Goal: Information Seeking & Learning: Learn about a topic

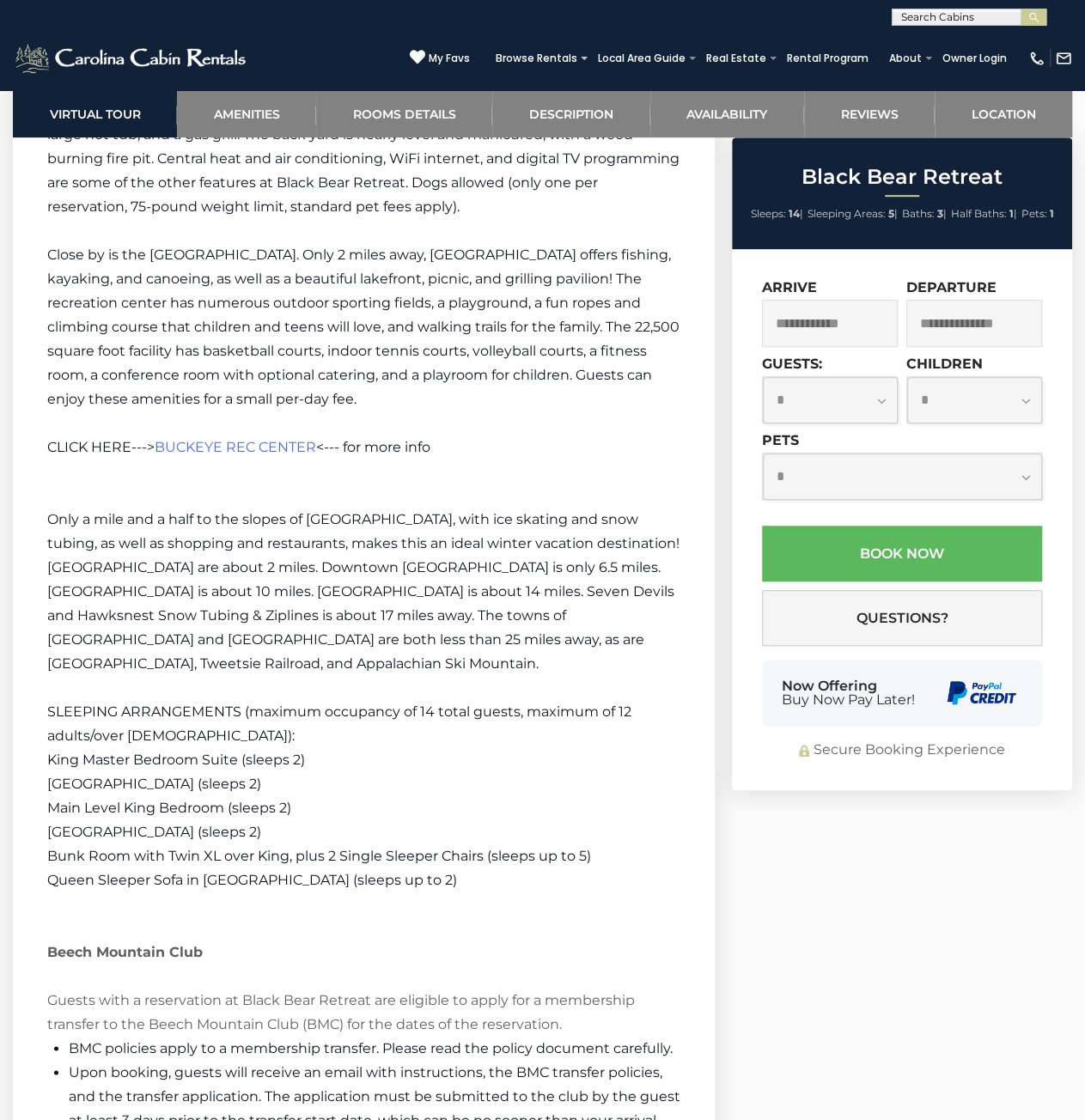
scroll to position [3607, 0]
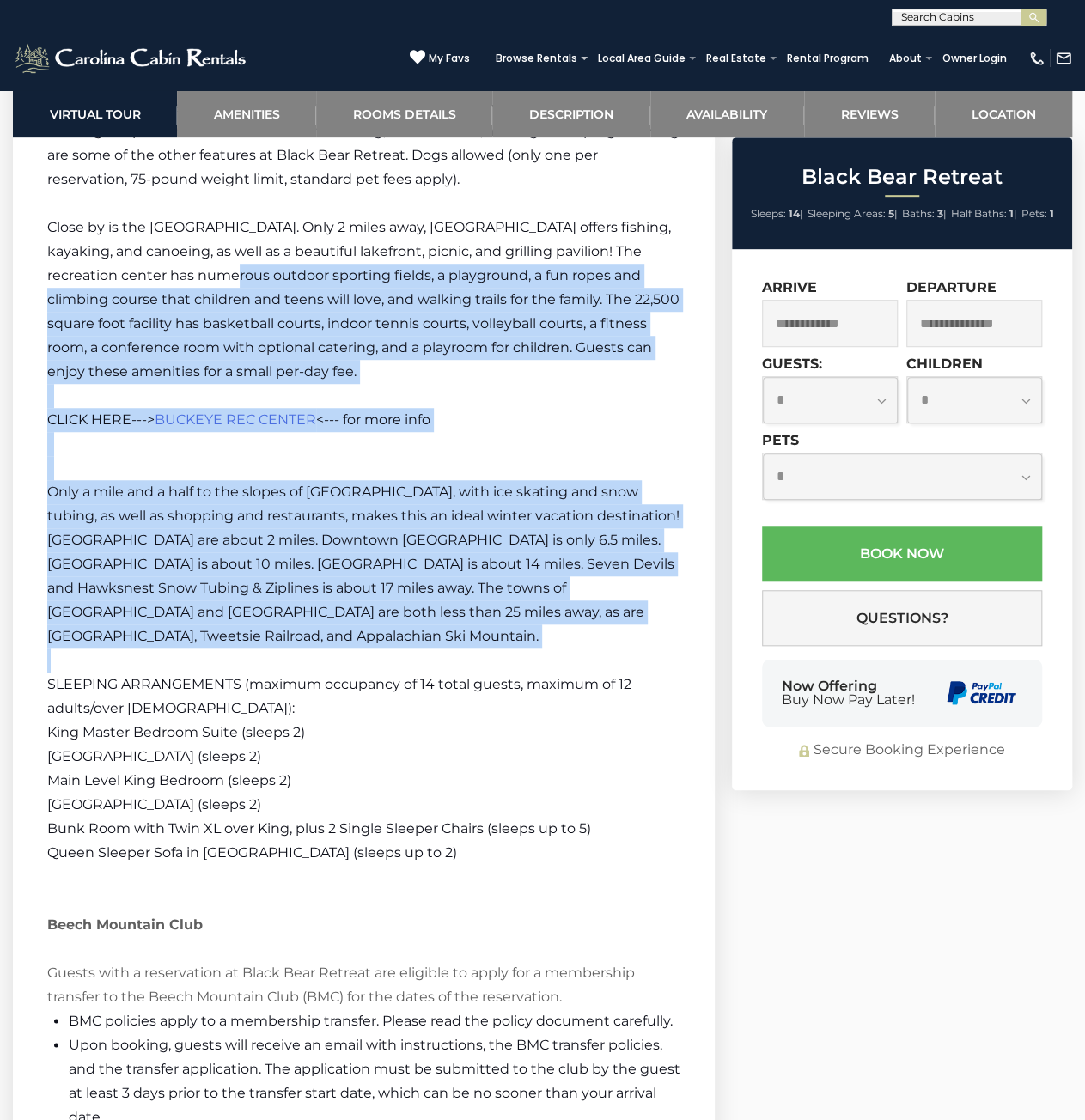
drag, startPoint x: 176, startPoint y: 274, endPoint x: 547, endPoint y: 687, distance: 555.2
click at [547, 687] on div "Welcome to Black Bear Retreat! [GEOGRAPHIC_DATA] is a large, upscale 5BR mounta…" at bounding box center [364, 433] width 633 height 2417
click at [547, 687] on span "SLEEPING ARRANGEMENTS (maximum occupancy of 14 total guests, maximum of 12 adul…" at bounding box center [339, 696] width 584 height 41
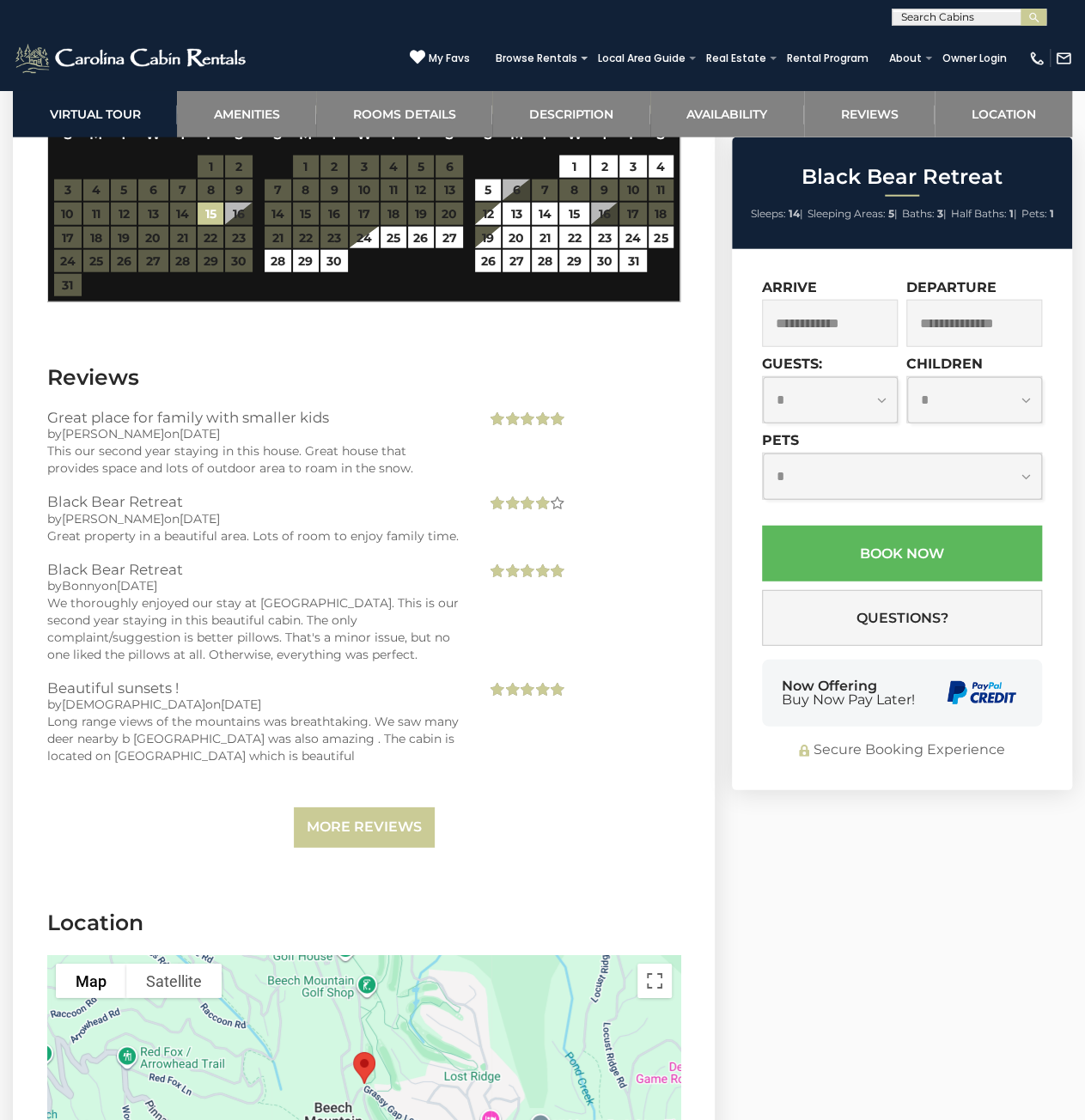
scroll to position [5239, 0]
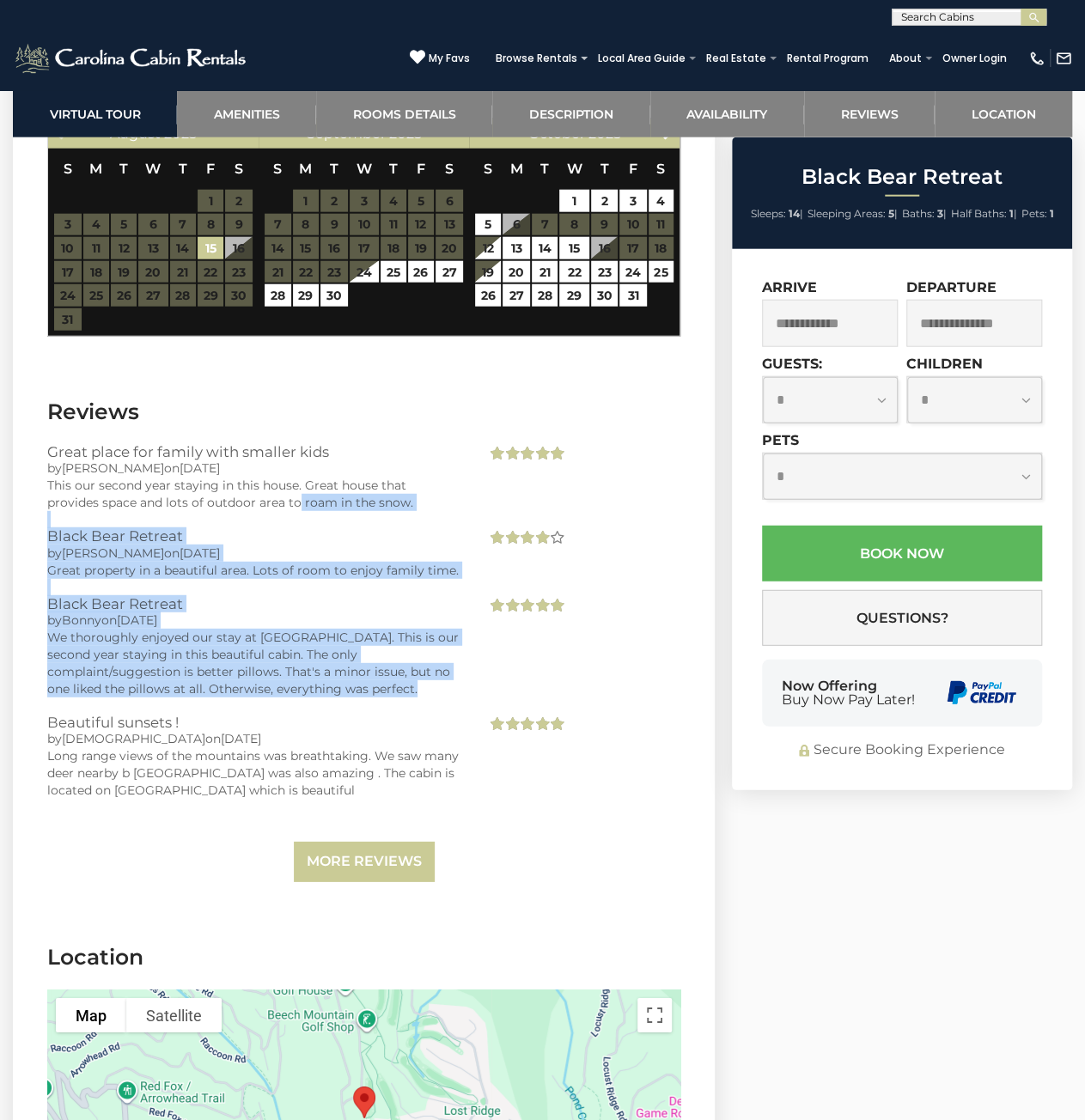
drag, startPoint x: 279, startPoint y: 582, endPoint x: 357, endPoint y: 748, distance: 183.4
click at [357, 748] on div "Great place for family with smaller kids by [PERSON_NAME] on [DATE] This our se…" at bounding box center [364, 662] width 633 height 438
click at [357, 730] on h3 "Beautiful sunsets !" at bounding box center [254, 722] width 414 height 16
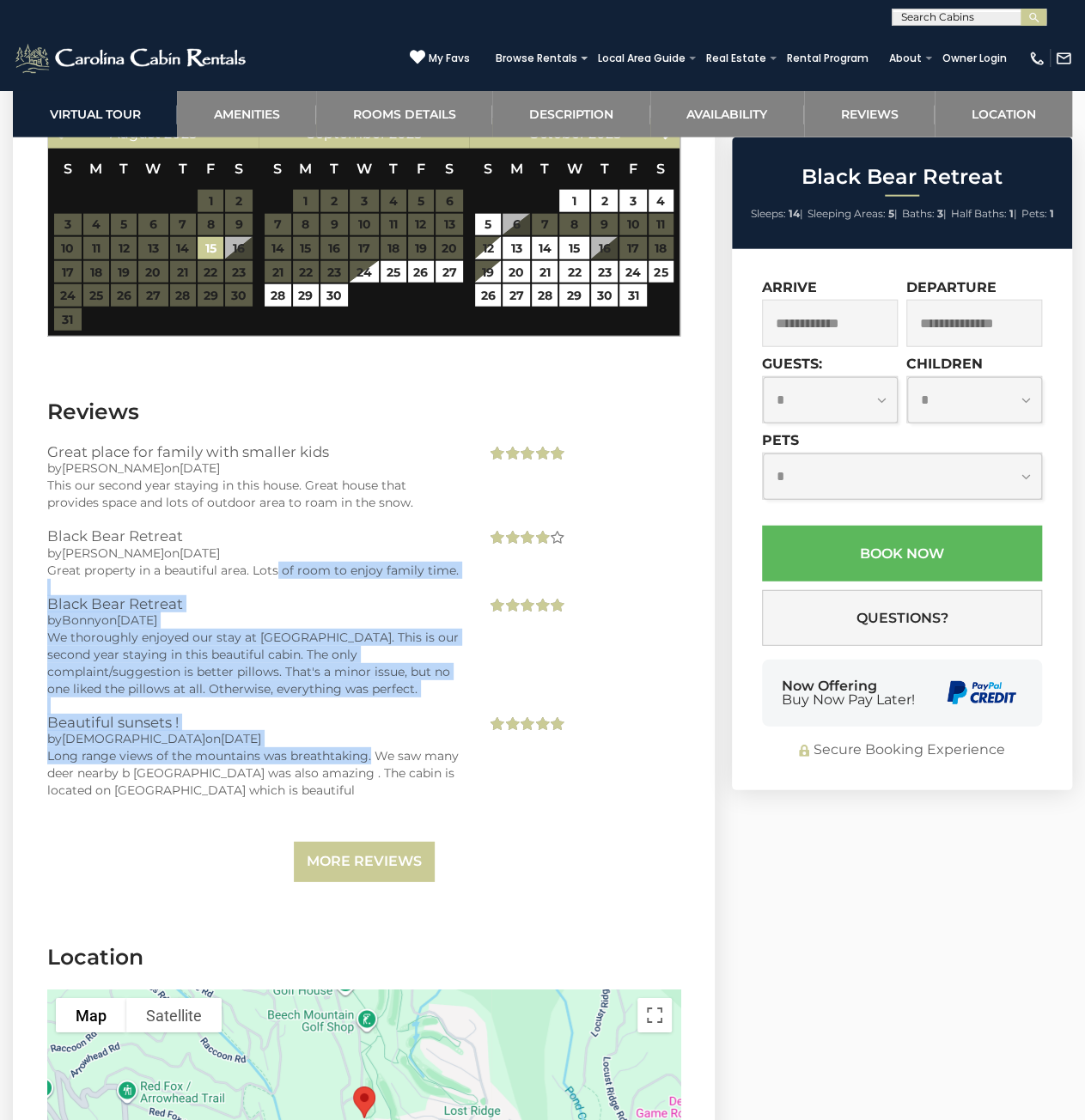
drag, startPoint x: 369, startPoint y: 781, endPoint x: 272, endPoint y: 560, distance: 241.4
click at [274, 569] on div "Great place for family with smaller kids by [PERSON_NAME] on [DATE] This our se…" at bounding box center [364, 662] width 633 height 438
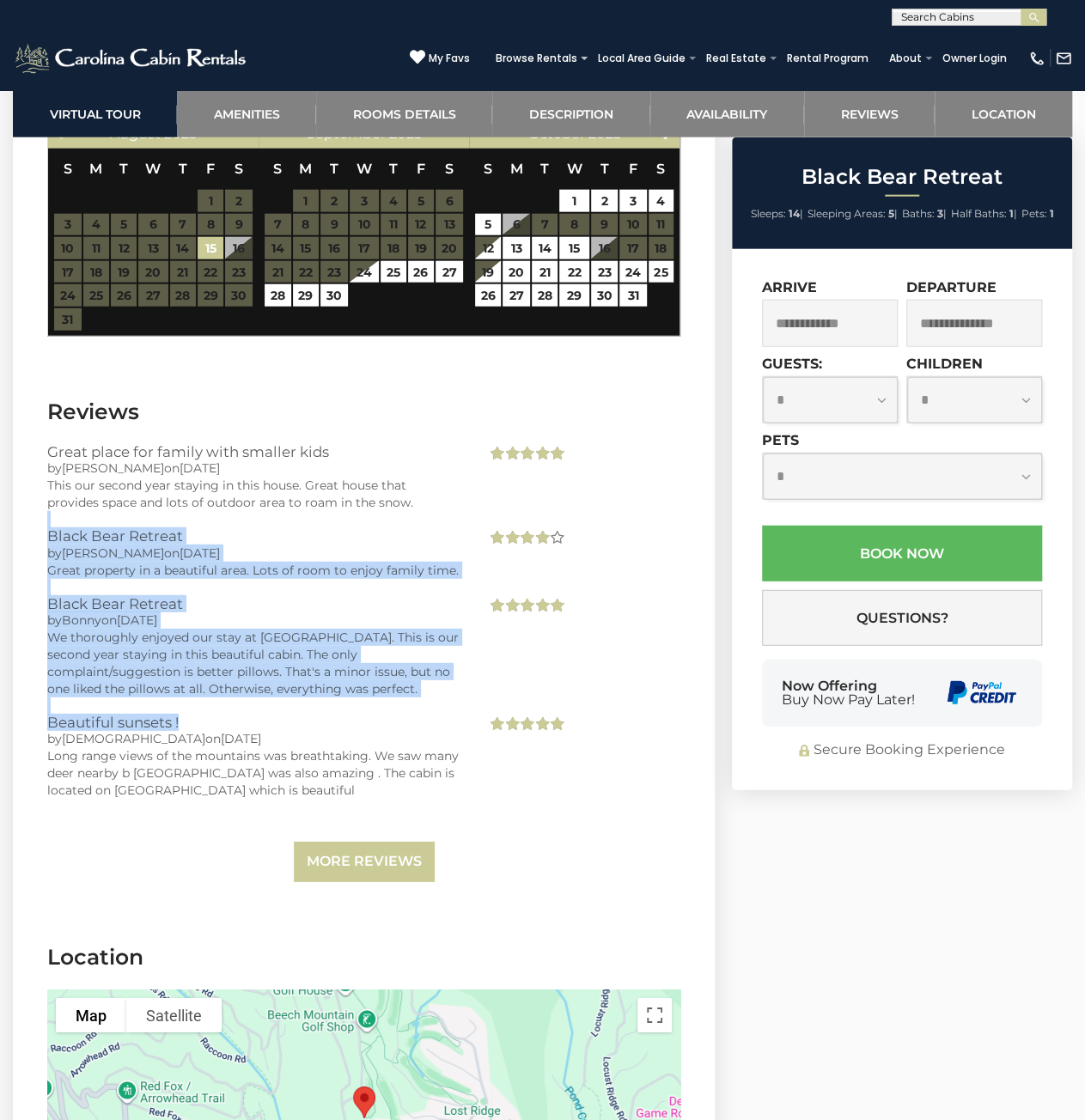
drag, startPoint x: 268, startPoint y: 544, endPoint x: 425, endPoint y: 776, distance: 280.1
click at [425, 776] on div "Great place for family with smaller kids by [PERSON_NAME] on [DATE] This our se…" at bounding box center [364, 662] width 633 height 438
click at [425, 776] on div "Long range views of the mountains was breathtaking. We saw many deer nearby b […" at bounding box center [254, 773] width 414 height 52
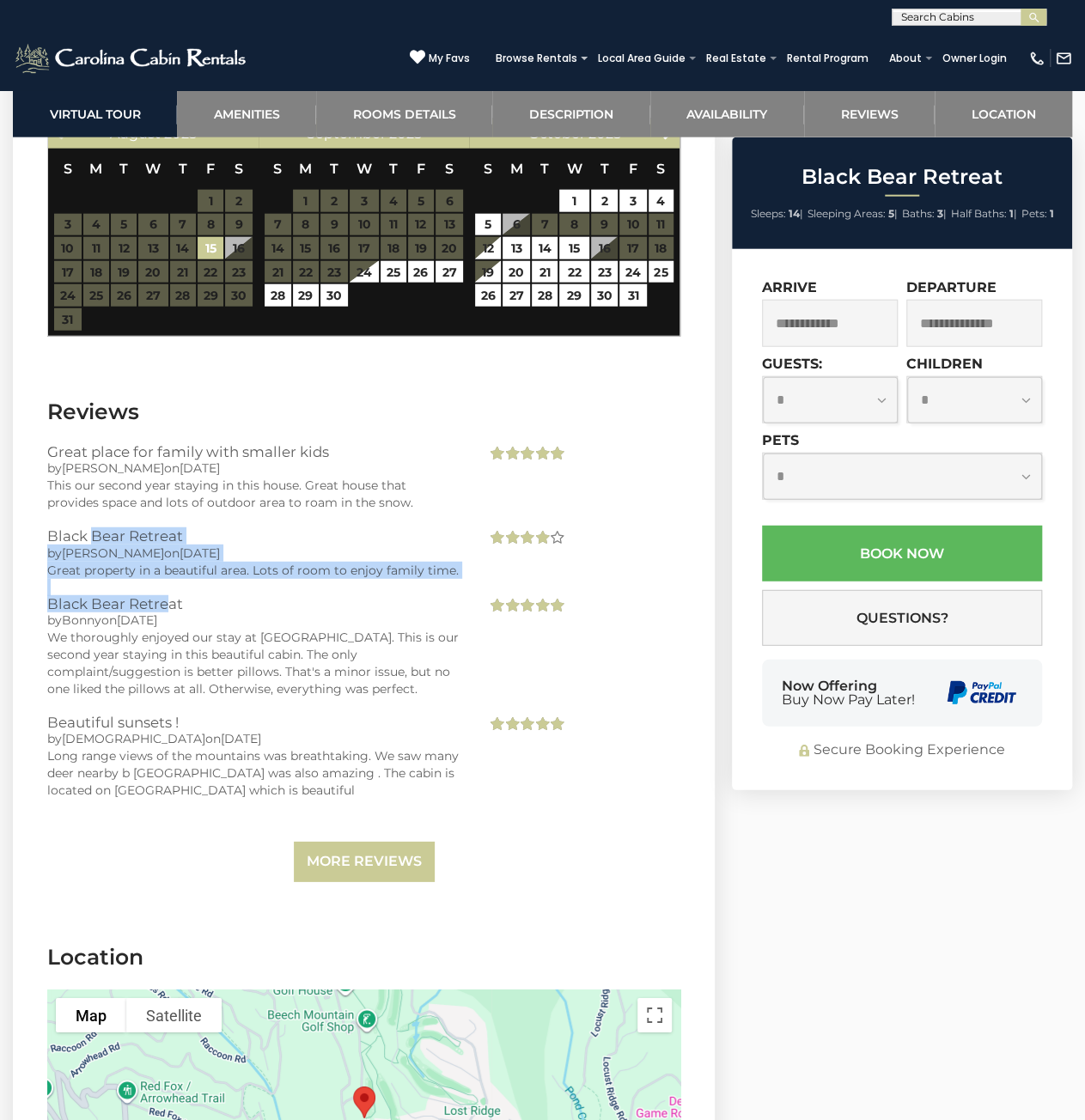
drag, startPoint x: 91, startPoint y: 553, endPoint x: 251, endPoint y: 662, distance: 193.6
click at [247, 661] on div "Great place for family with smaller kids by [PERSON_NAME] on [DATE] This our se…" at bounding box center [364, 662] width 633 height 438
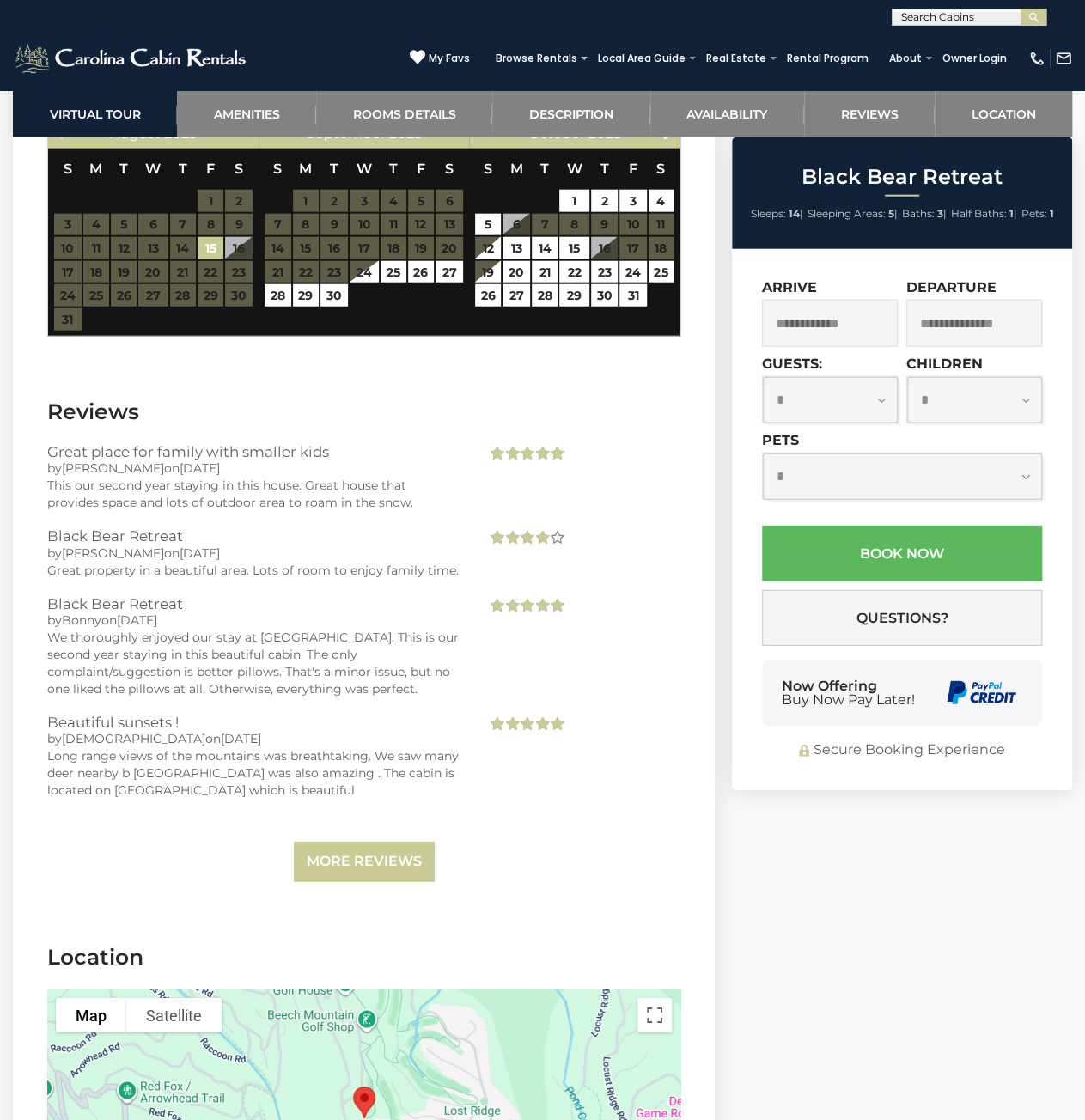
click at [253, 662] on div "We thoroughly enjoyed our stay at [GEOGRAPHIC_DATA]. This is our second year st…" at bounding box center [254, 662] width 414 height 68
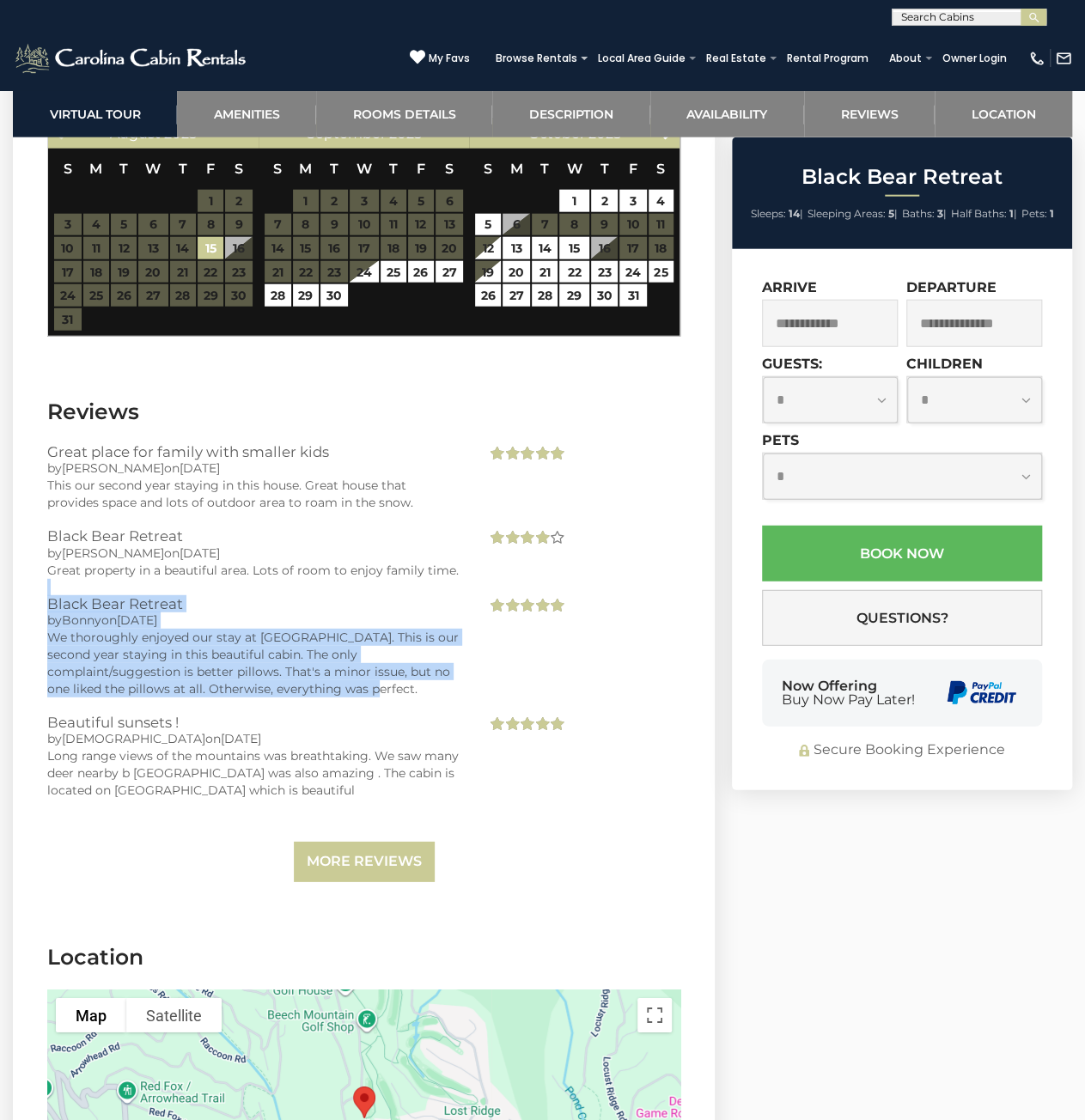
drag, startPoint x: 286, startPoint y: 703, endPoint x: 141, endPoint y: 544, distance: 215.2
click at [144, 553] on div "Great place for family with smaller kids by [PERSON_NAME] on [DATE] This our se…" at bounding box center [364, 662] width 633 height 438
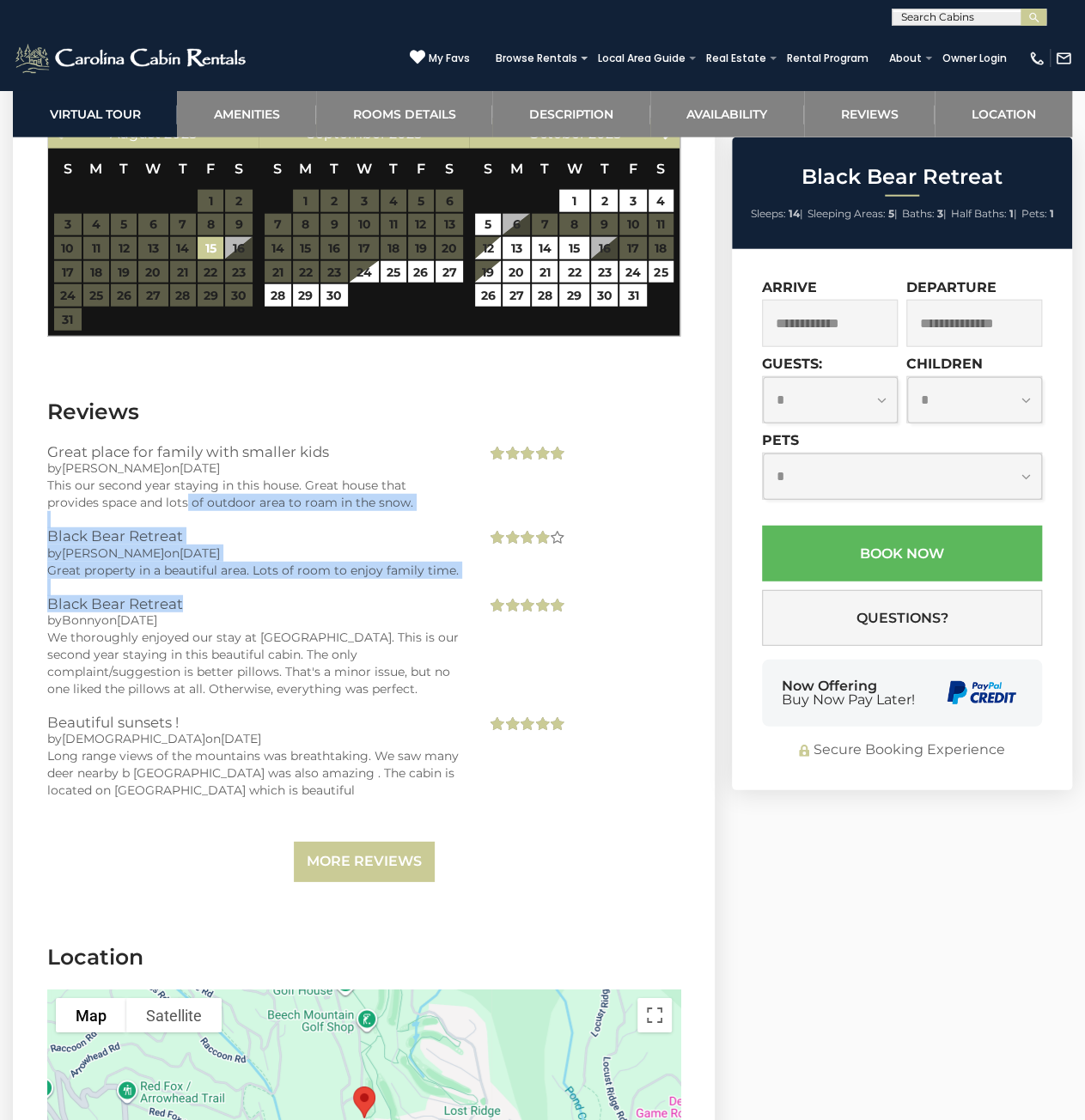
drag, startPoint x: 132, startPoint y: 523, endPoint x: 324, endPoint y: 741, distance: 290.5
click at [312, 733] on div "Great place for family with smaller kids by [PERSON_NAME] on [DATE] This our se…" at bounding box center [364, 662] width 633 height 438
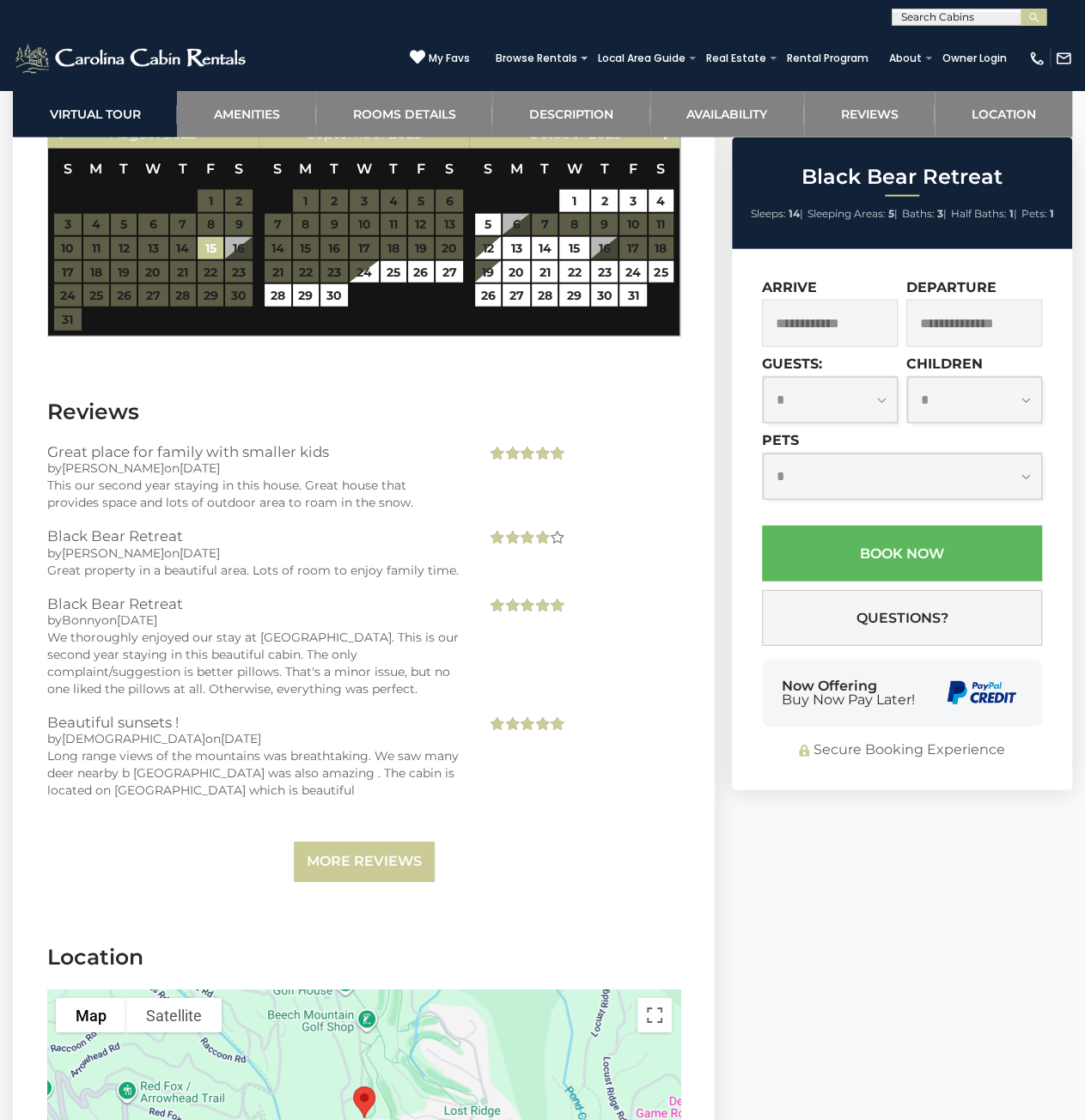
click at [324, 730] on h3 "Beautiful sunsets !" at bounding box center [254, 722] width 414 height 16
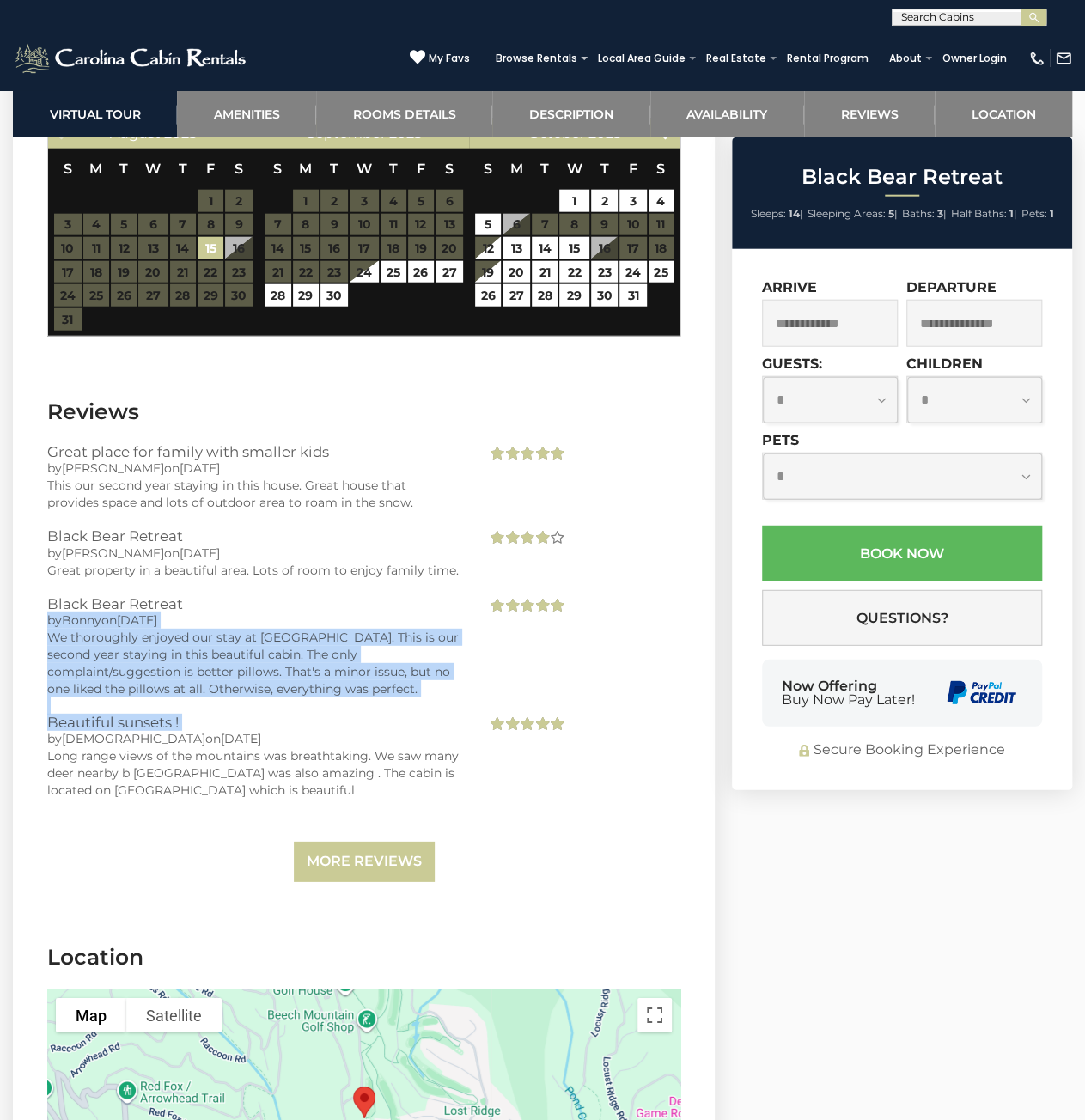
drag, startPoint x: 324, startPoint y: 741, endPoint x: 187, endPoint y: 559, distance: 227.8
click at [187, 559] on div "Great place for family with smaller kids by [PERSON_NAME] on [DATE] This our se…" at bounding box center [364, 662] width 633 height 438
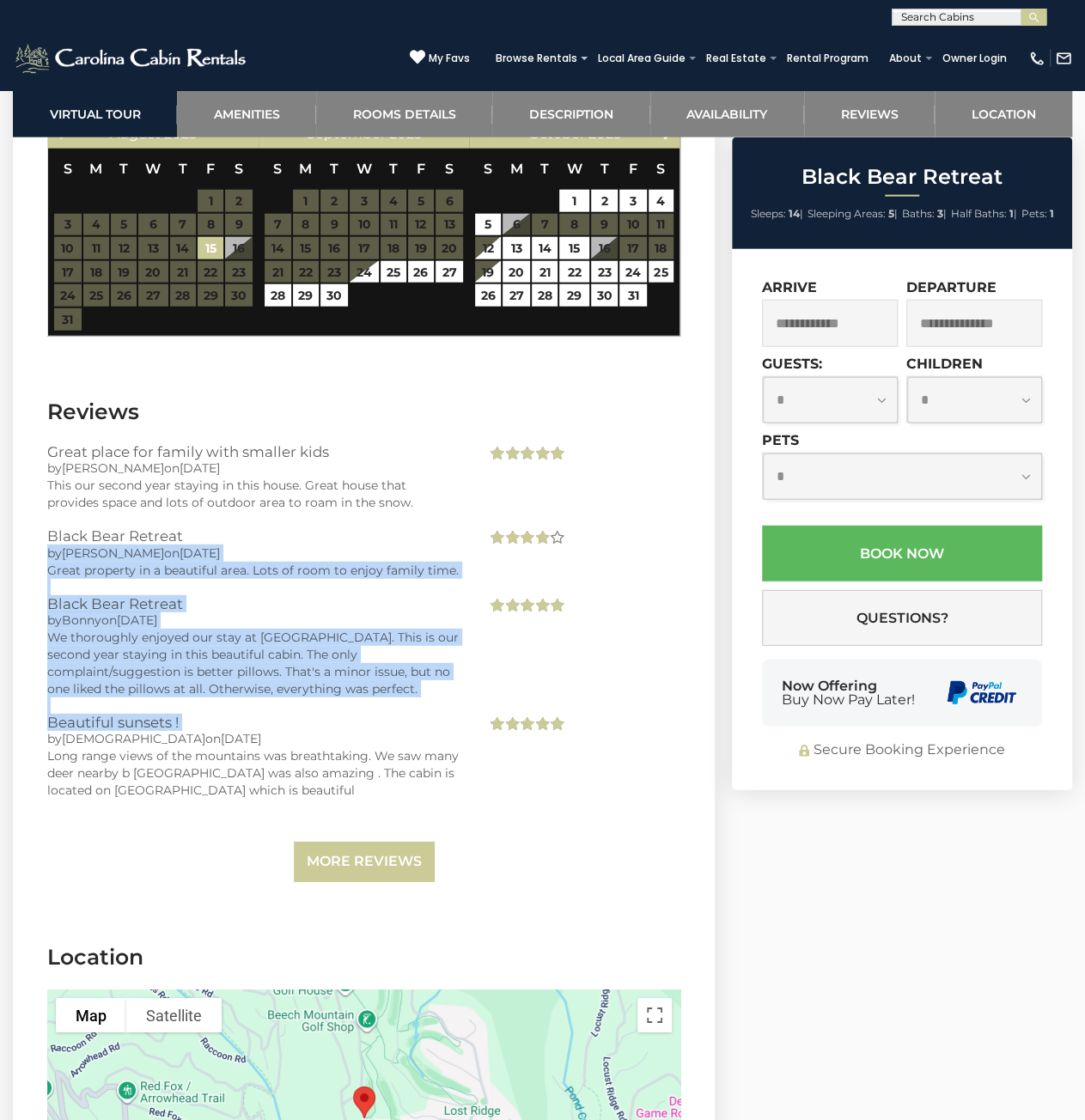
drag, startPoint x: 165, startPoint y: 505, endPoint x: 340, endPoint y: 732, distance: 286.6
click at [337, 728] on div "Great place for family with smaller kids by [PERSON_NAME] on [DATE] This our se…" at bounding box center [364, 662] width 633 height 438
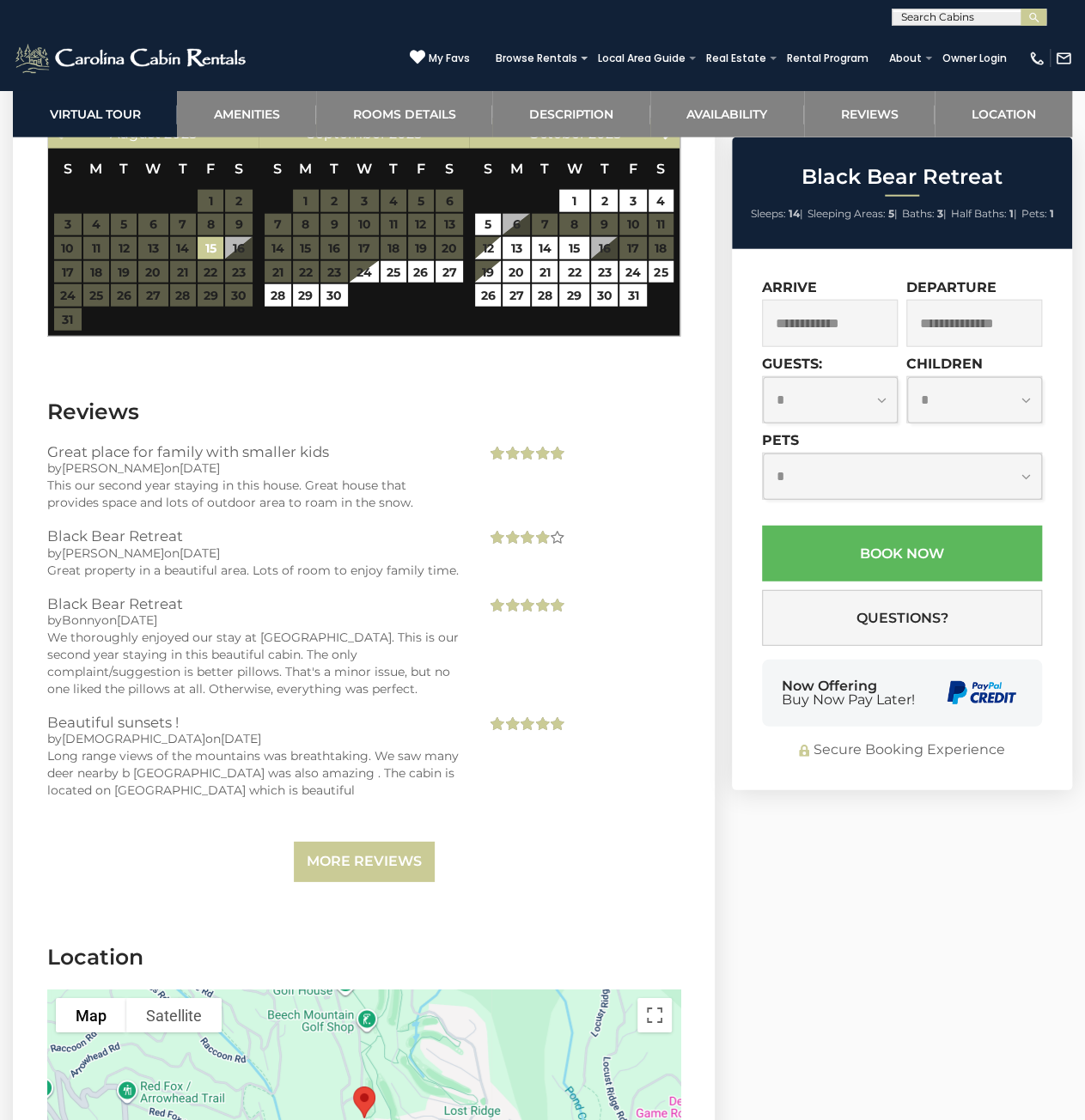
click at [347, 730] on h3 "Beautiful sunsets !" at bounding box center [254, 722] width 414 height 16
drag, startPoint x: 343, startPoint y: 752, endPoint x: 195, endPoint y: 520, distance: 275.2
click at [204, 541] on div "Great place for family with smaller kids by [PERSON_NAME] on [DATE] This our se…" at bounding box center [364, 662] width 633 height 438
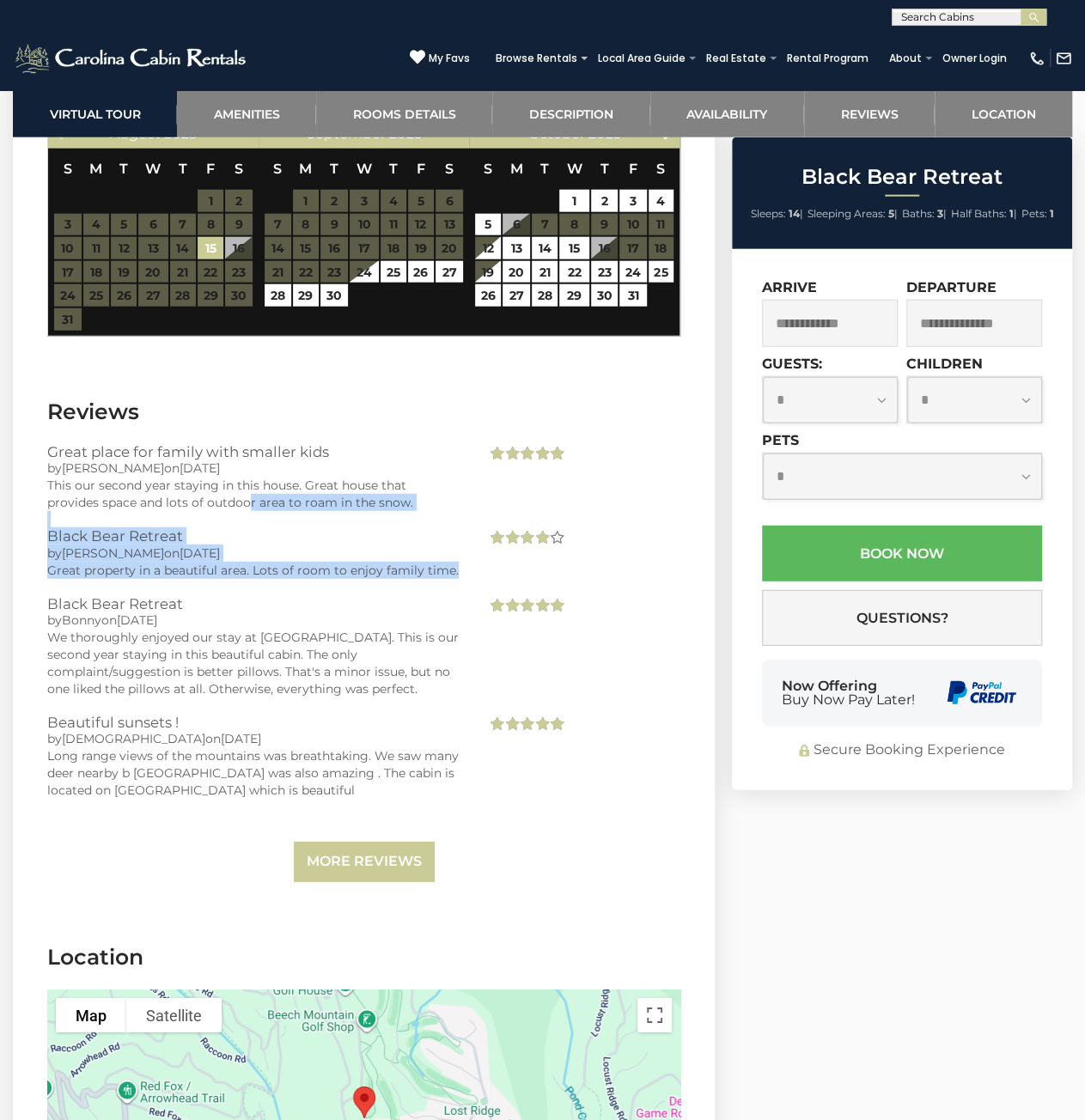
drag, startPoint x: 195, startPoint y: 520, endPoint x: 349, endPoint y: 720, distance: 252.4
click at [337, 710] on div "Great place for family with smaller kids by [PERSON_NAME] on [DATE] This our se…" at bounding box center [364, 662] width 633 height 438
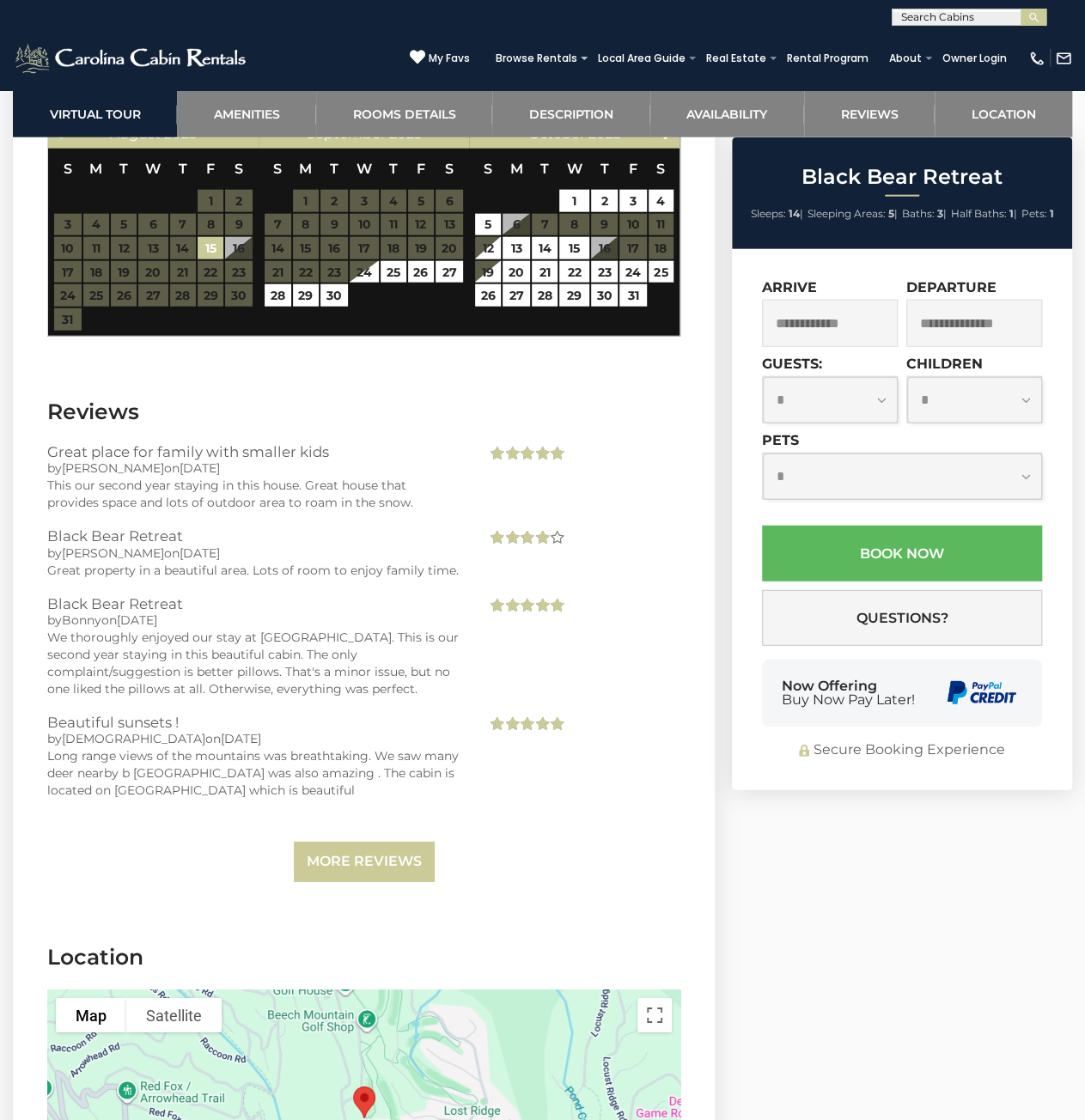
click at [349, 714] on div "Black Bear Retreat by [PERSON_NAME] on [DATE] We thoroughly enjoyed our stay at…" at bounding box center [254, 655] width 439 height 118
drag, startPoint x: 299, startPoint y: 755, endPoint x: 158, endPoint y: 462, distance: 325.2
click at [171, 496] on div "Great place for family with smaller kids by [PERSON_NAME] on [DATE] This our se…" at bounding box center [364, 662] width 633 height 438
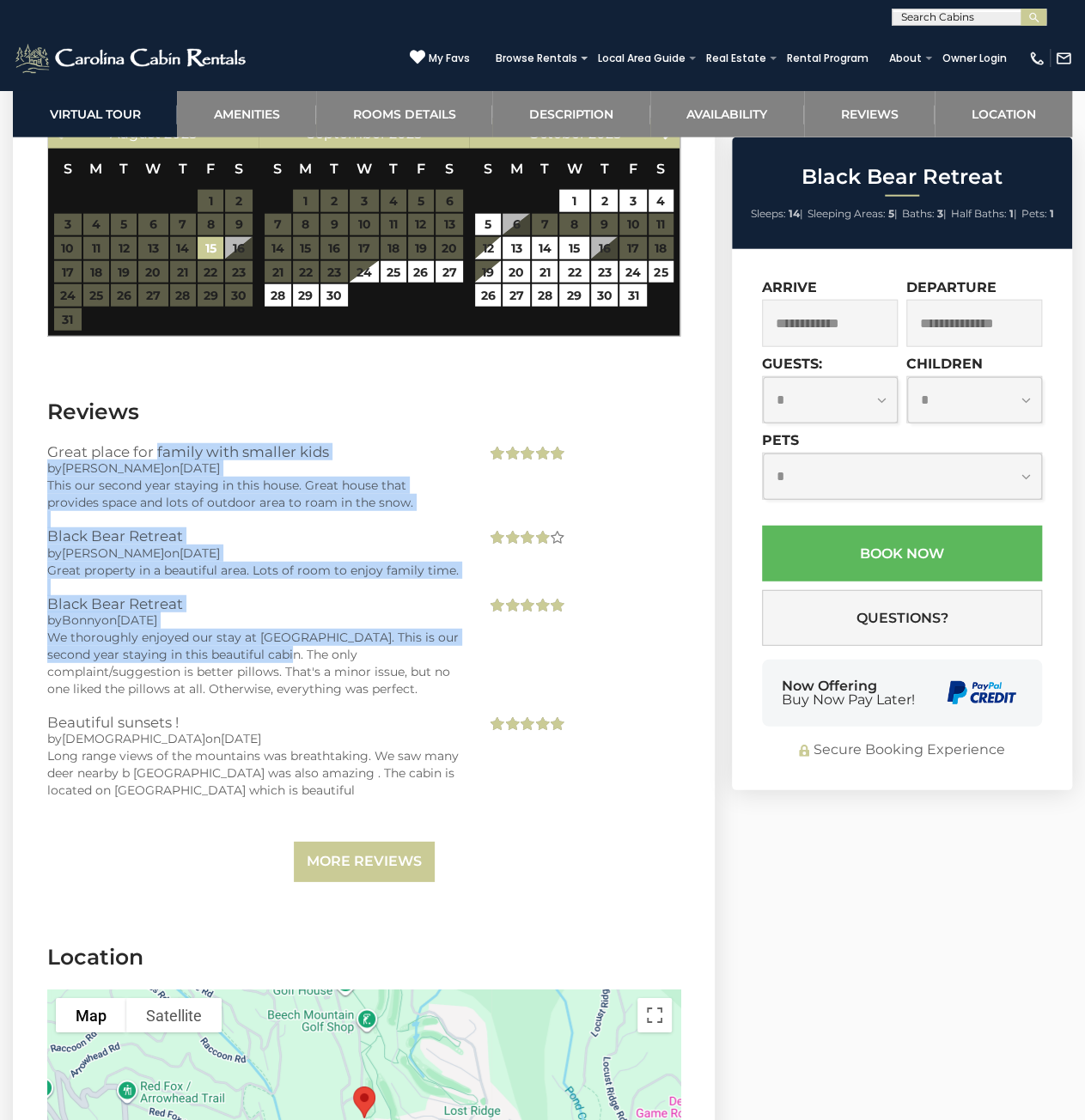
drag, startPoint x: 158, startPoint y: 462, endPoint x: 356, endPoint y: 784, distance: 378.0
click at [350, 776] on section "Reviews Great place for family with smaller kids by [PERSON_NAME] on [DATE] Thi…" at bounding box center [363, 644] width 702 height 547
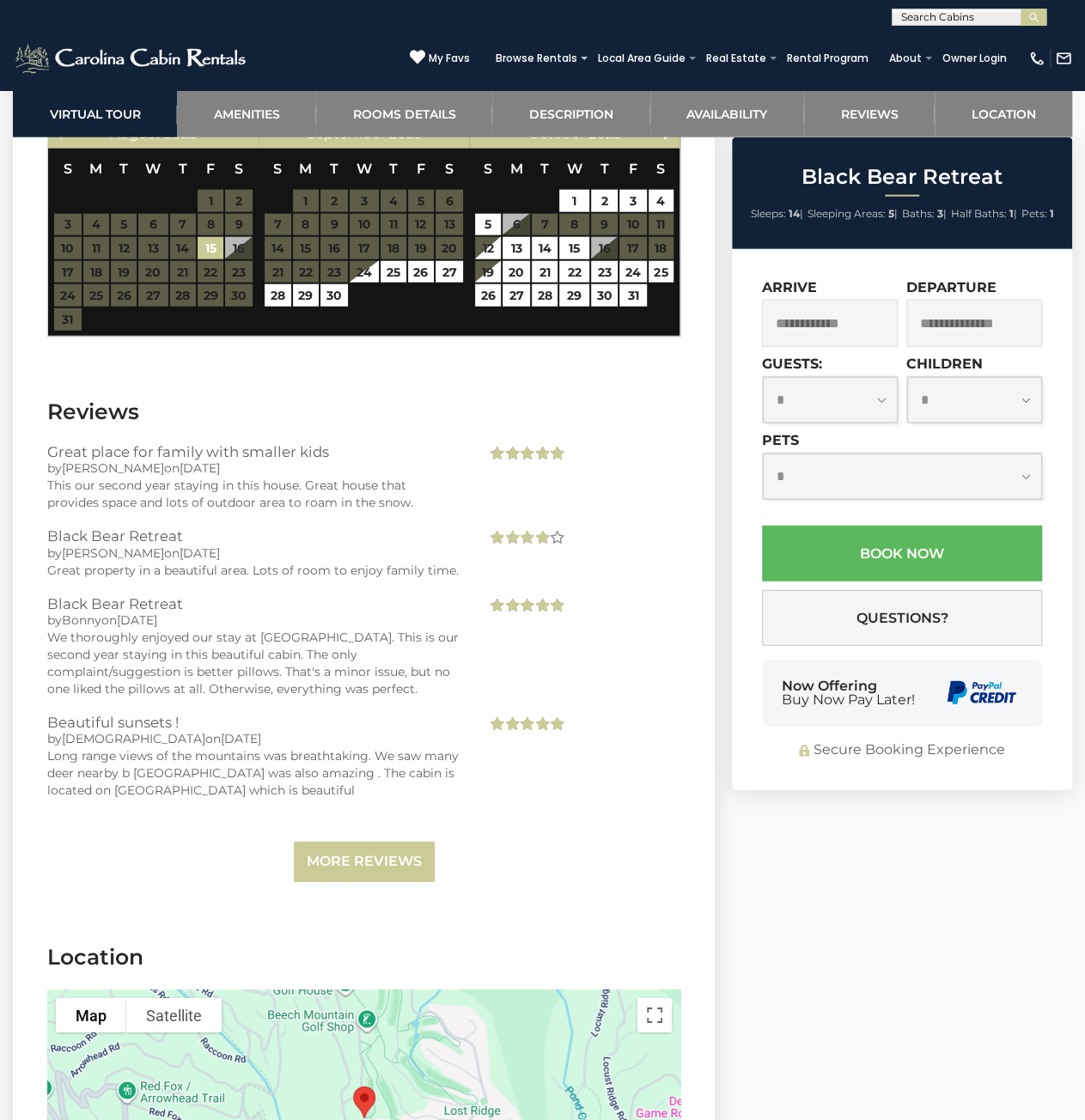
click at [356, 784] on div "Long range views of the mountains was breathtaking. We saw many deer nearby b […" at bounding box center [254, 773] width 414 height 52
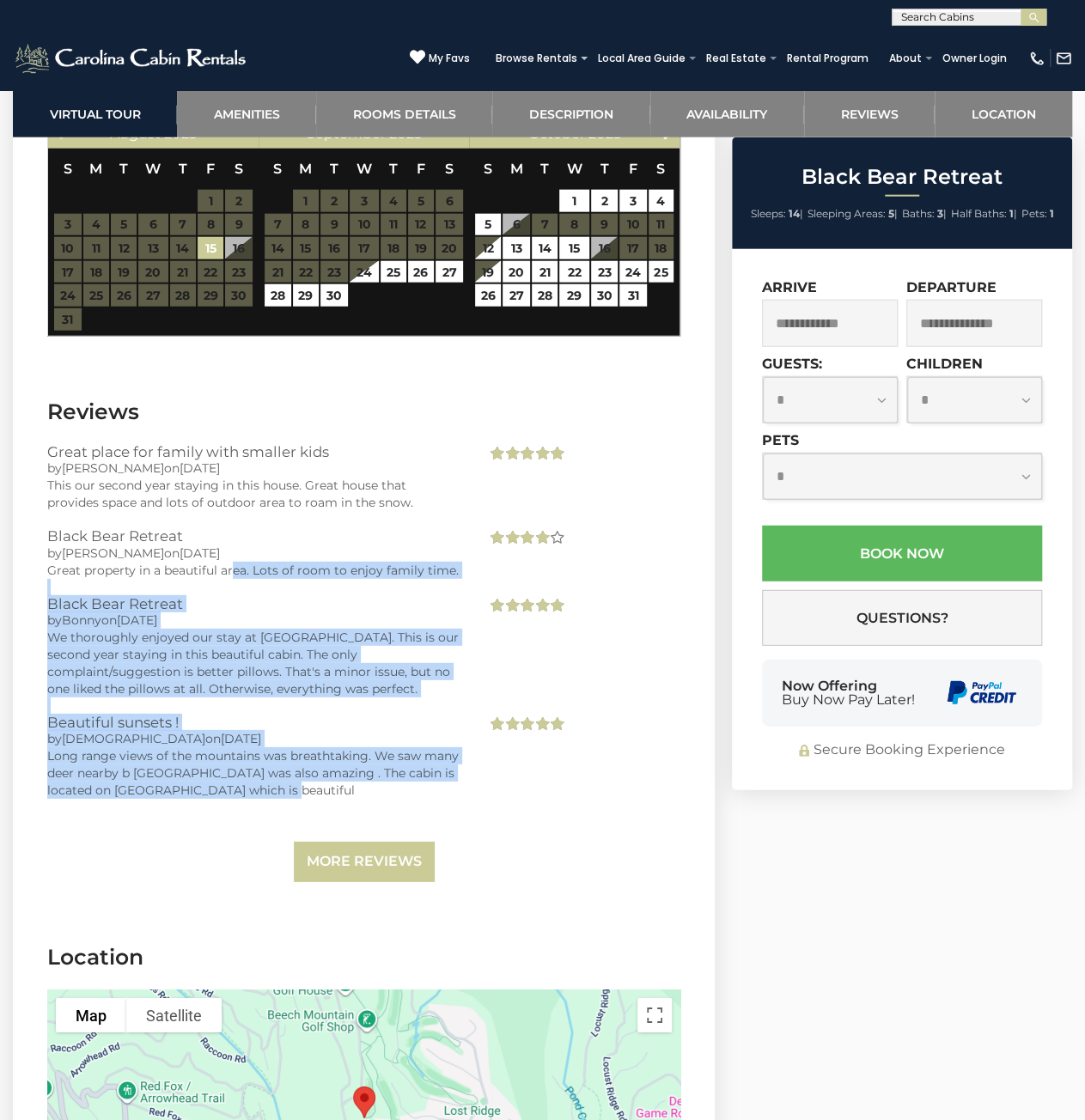
drag, startPoint x: 349, startPoint y: 796, endPoint x: 198, endPoint y: 521, distance: 313.7
click at [204, 535] on div "Great place for family with smaller kids by [PERSON_NAME] on [DATE] This our se…" at bounding box center [364, 662] width 633 height 438
drag, startPoint x: 186, startPoint y: 494, endPoint x: 291, endPoint y: 733, distance: 261.0
click at [283, 722] on div "Great place for family with smaller kids by [PERSON_NAME] on [DATE] This our se…" at bounding box center [364, 662] width 633 height 438
click at [291, 714] on div "Black Bear Retreat by [PERSON_NAME] on [DATE] We thoroughly enjoyed our stay at…" at bounding box center [254, 655] width 439 height 118
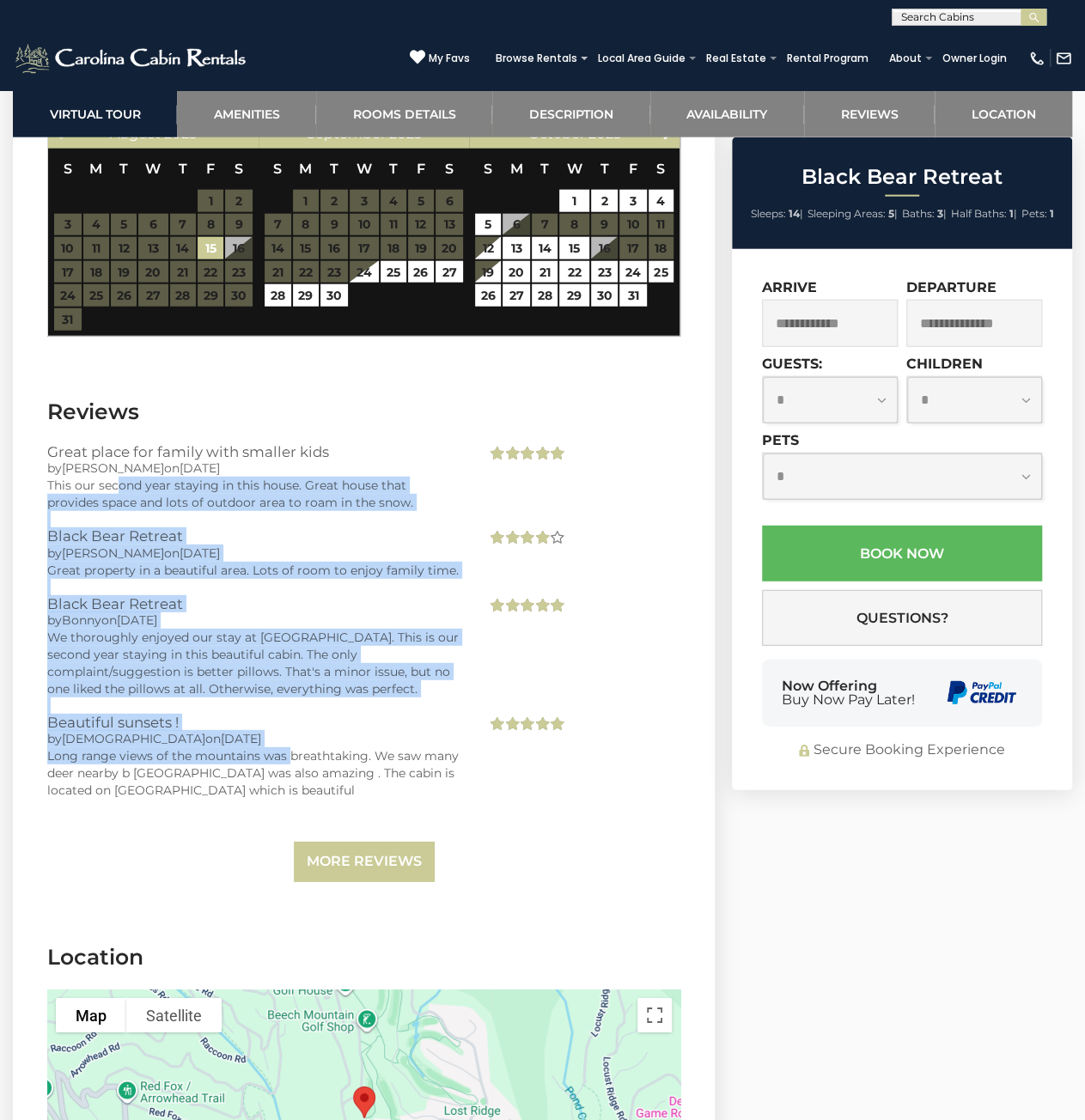
drag, startPoint x: 292, startPoint y: 772, endPoint x: 110, endPoint y: 477, distance: 346.6
click at [112, 486] on div "Great place for family with smaller kids by [PERSON_NAME] on [DATE] This our se…" at bounding box center [364, 662] width 633 height 438
drag, startPoint x: 115, startPoint y: 477, endPoint x: 189, endPoint y: 720, distance: 254.0
click at [189, 720] on section "Reviews Great place for family with smaller kids by [PERSON_NAME] on [DATE] Thi…" at bounding box center [363, 644] width 702 height 547
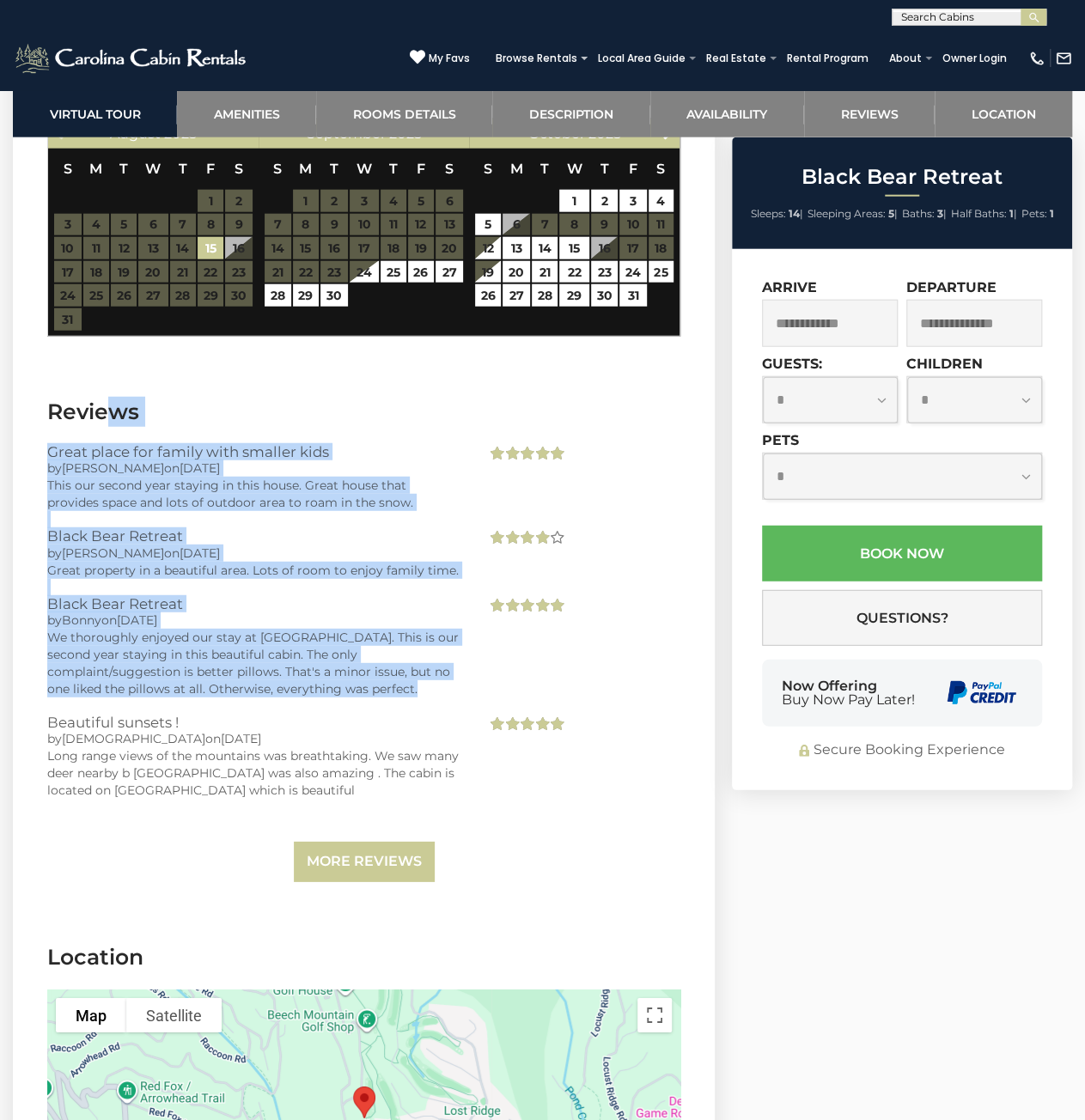
click at [194, 714] on div "Black Bear Retreat by [PERSON_NAME] on [DATE] We thoroughly enjoyed our stay at…" at bounding box center [254, 655] width 439 height 118
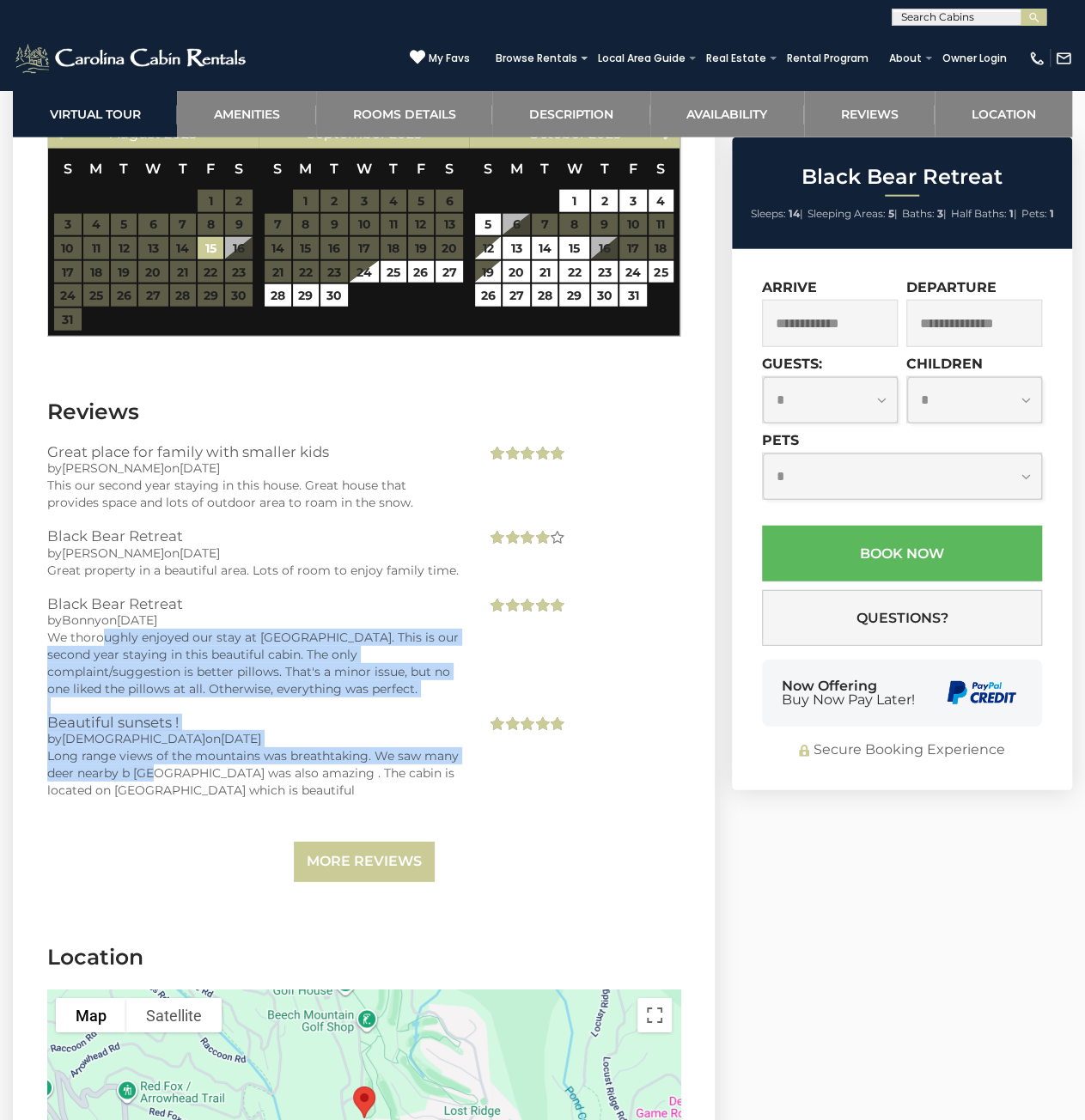
drag, startPoint x: 152, startPoint y: 797, endPoint x: 72, endPoint y: 479, distance: 327.9
click at [74, 509] on div "Great place for family with smaller kids by [PERSON_NAME] on [DATE] This our se…" at bounding box center [364, 662] width 633 height 438
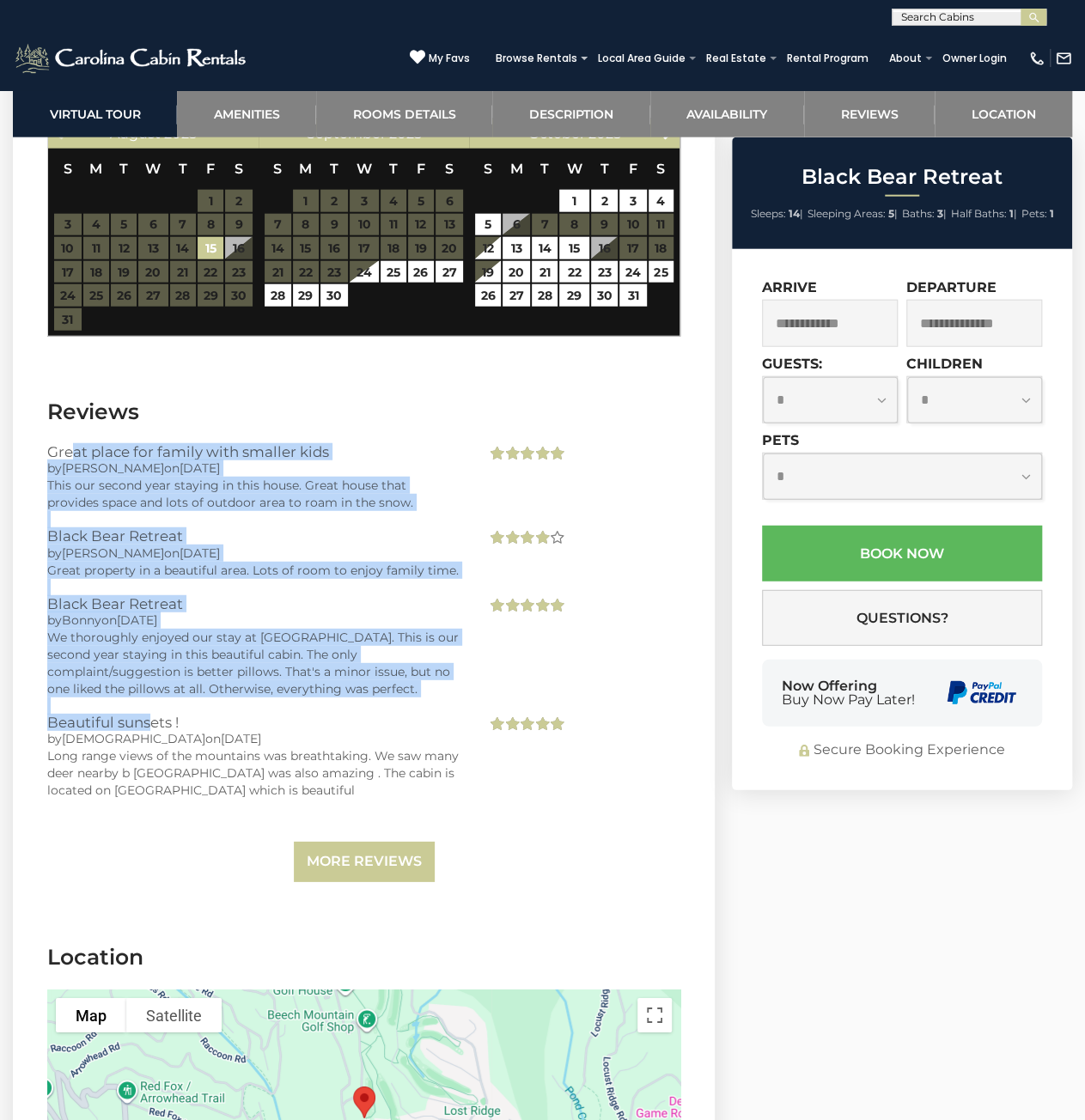
drag, startPoint x: 101, startPoint y: 562, endPoint x: 151, endPoint y: 757, distance: 201.3
click at [151, 753] on section "Reviews Great place for family with smaller kids by [PERSON_NAME] on [DATE] Thi…" at bounding box center [363, 644] width 702 height 547
click at [221, 746] on span "[DATE]" at bounding box center [241, 739] width 41 height 16
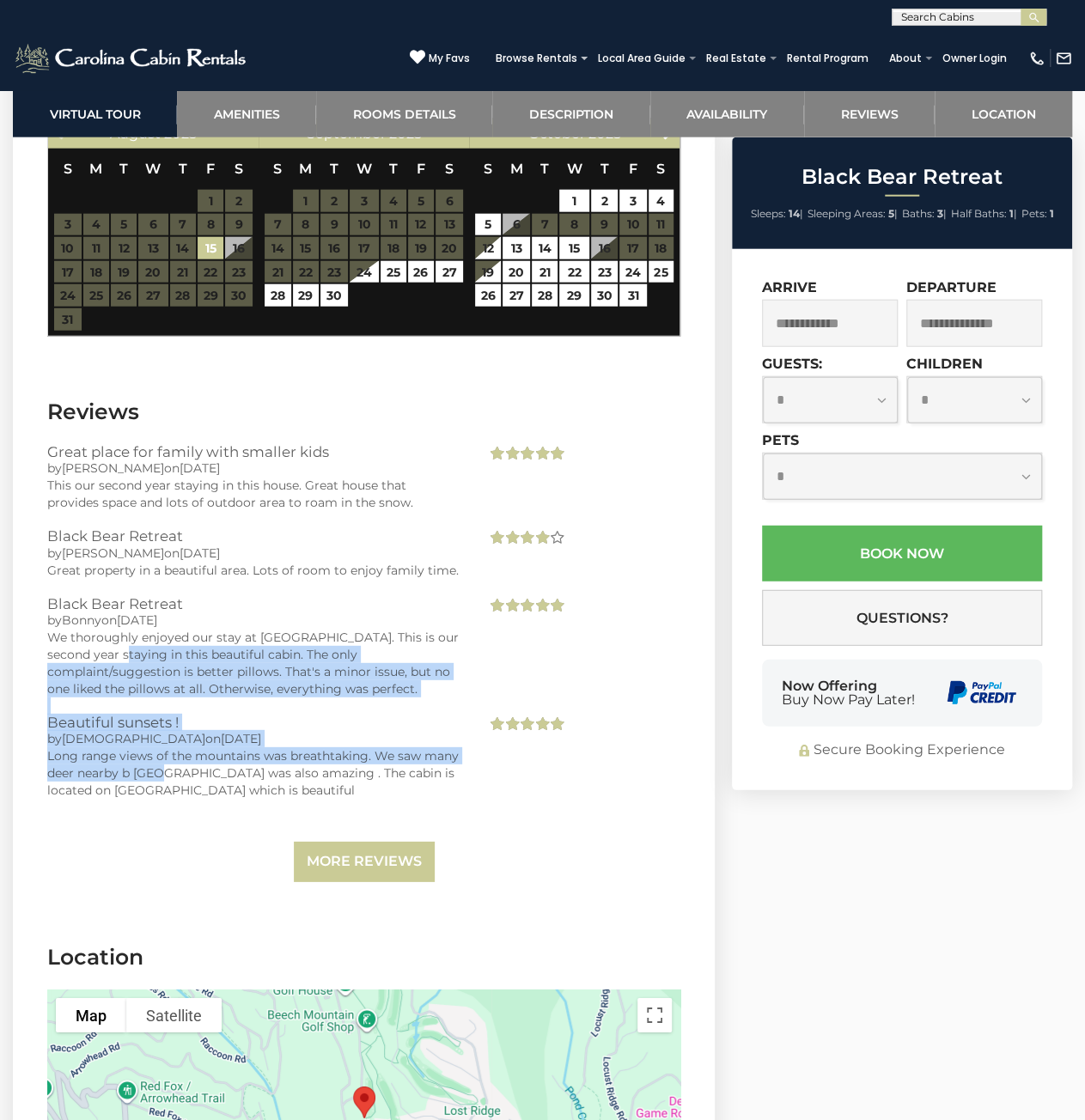
drag, startPoint x: 158, startPoint y: 797, endPoint x: 100, endPoint y: 526, distance: 277.1
click at [103, 574] on div "Great place for family with smaller kids by [PERSON_NAME] on [DATE] This our se…" at bounding box center [364, 662] width 633 height 438
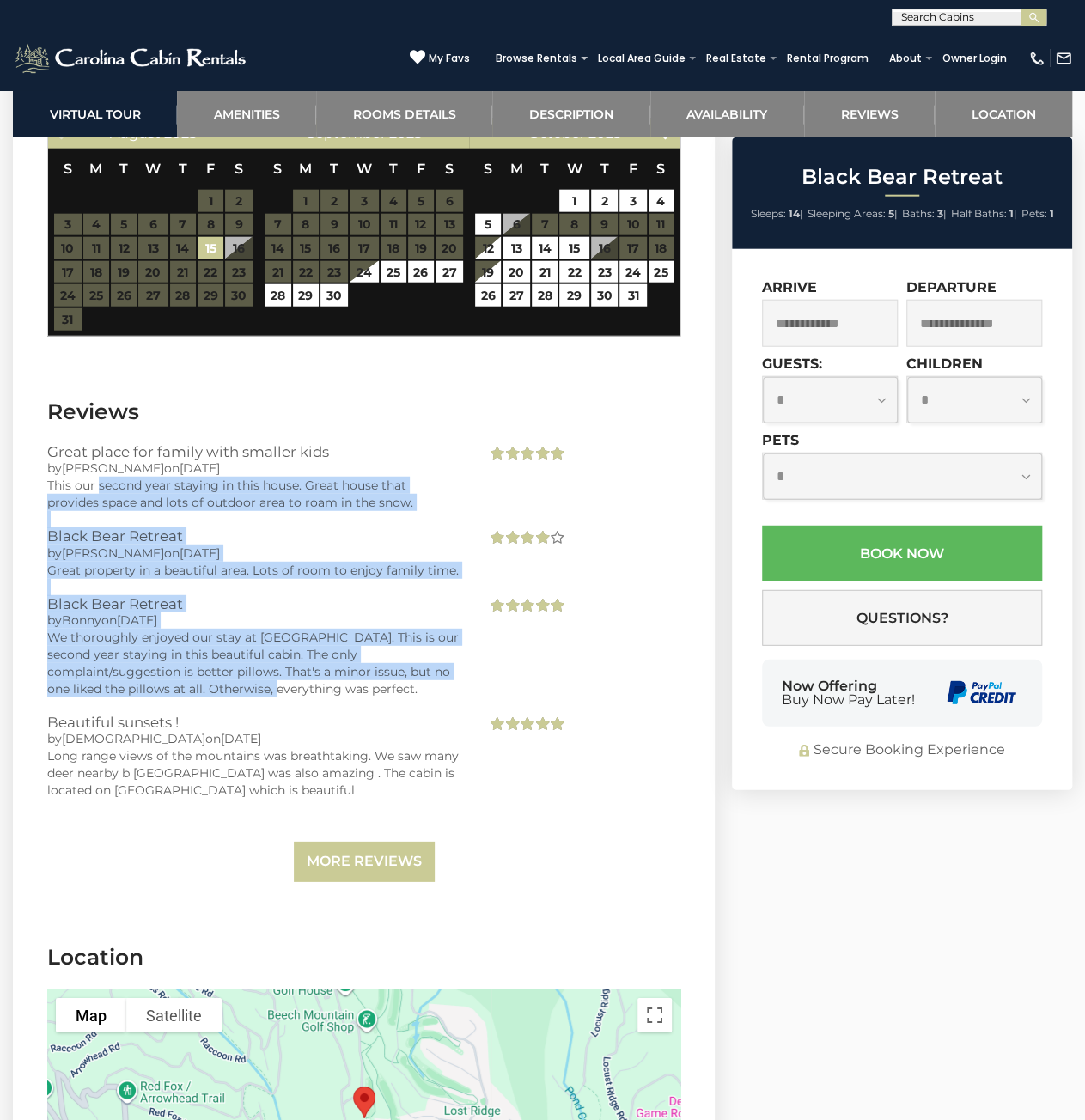
drag, startPoint x: 150, startPoint y: 649, endPoint x: 181, endPoint y: 789, distance: 143.4
click at [177, 773] on div "Great place for family with smaller kids by [PERSON_NAME] on [DATE] This our se…" at bounding box center [364, 662] width 633 height 438
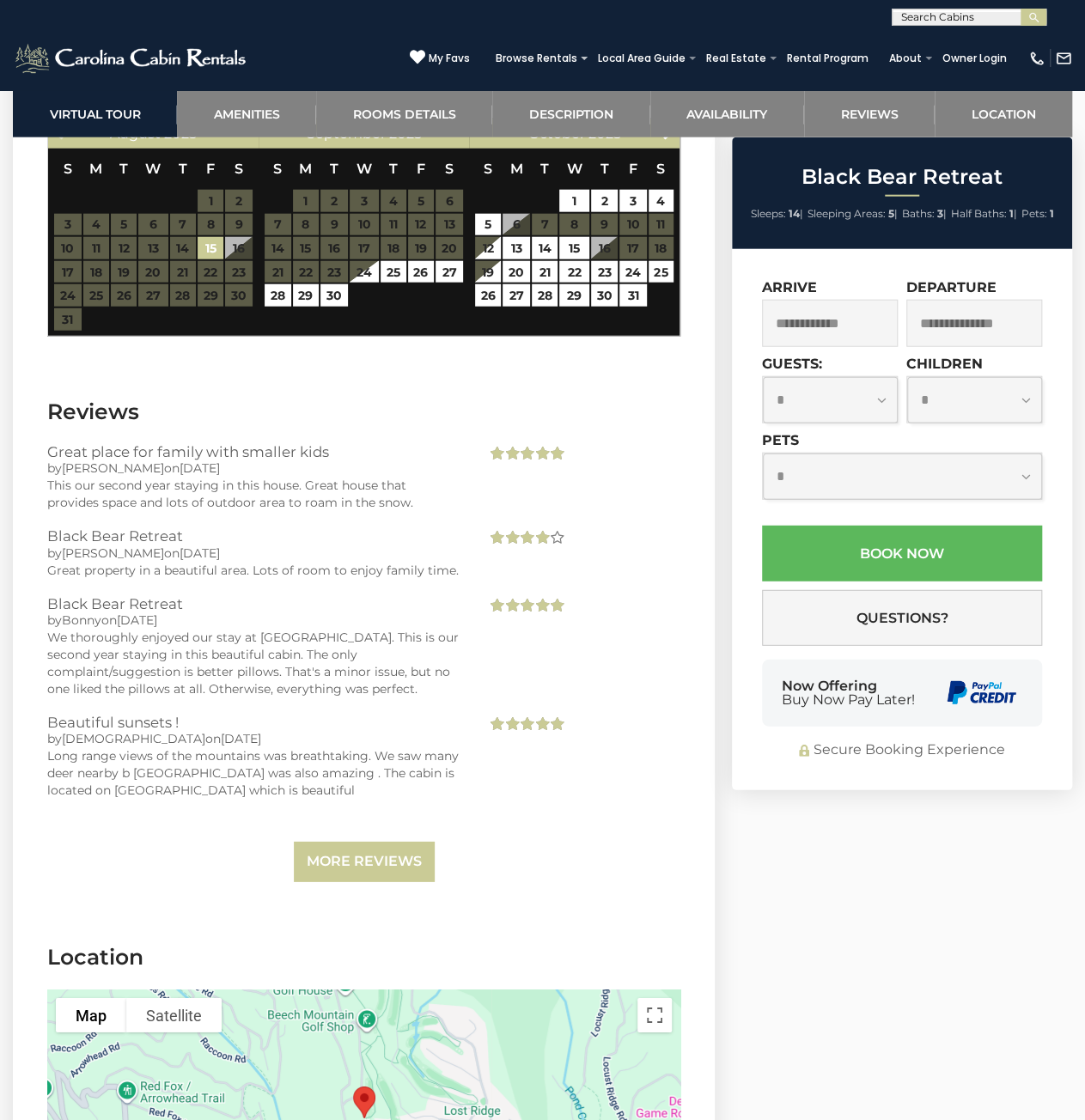
click at [181, 789] on div "Long range views of the mountains was breathtaking. We saw many deer nearby b […" at bounding box center [254, 773] width 414 height 52
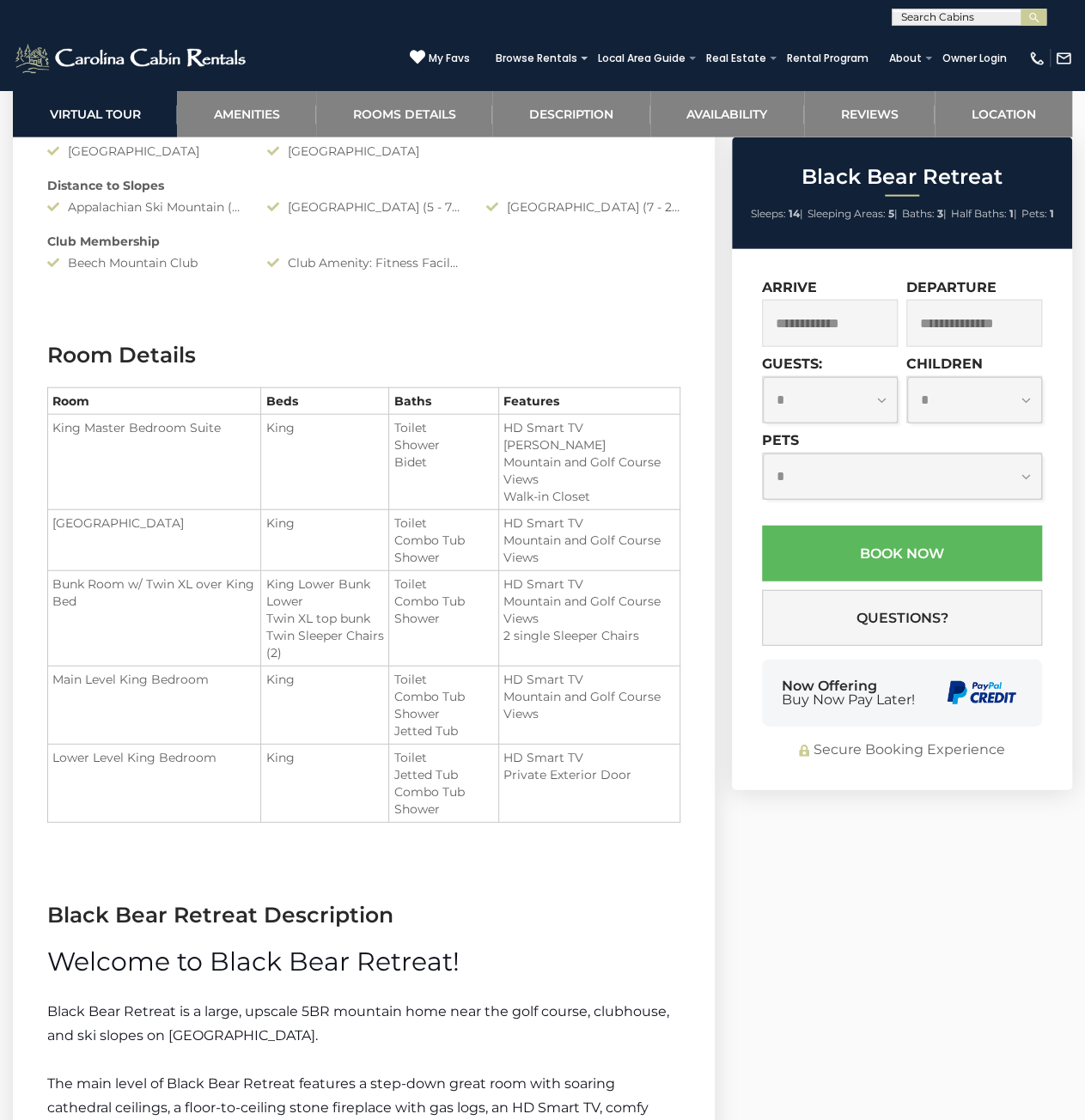
scroll to position [1890, 0]
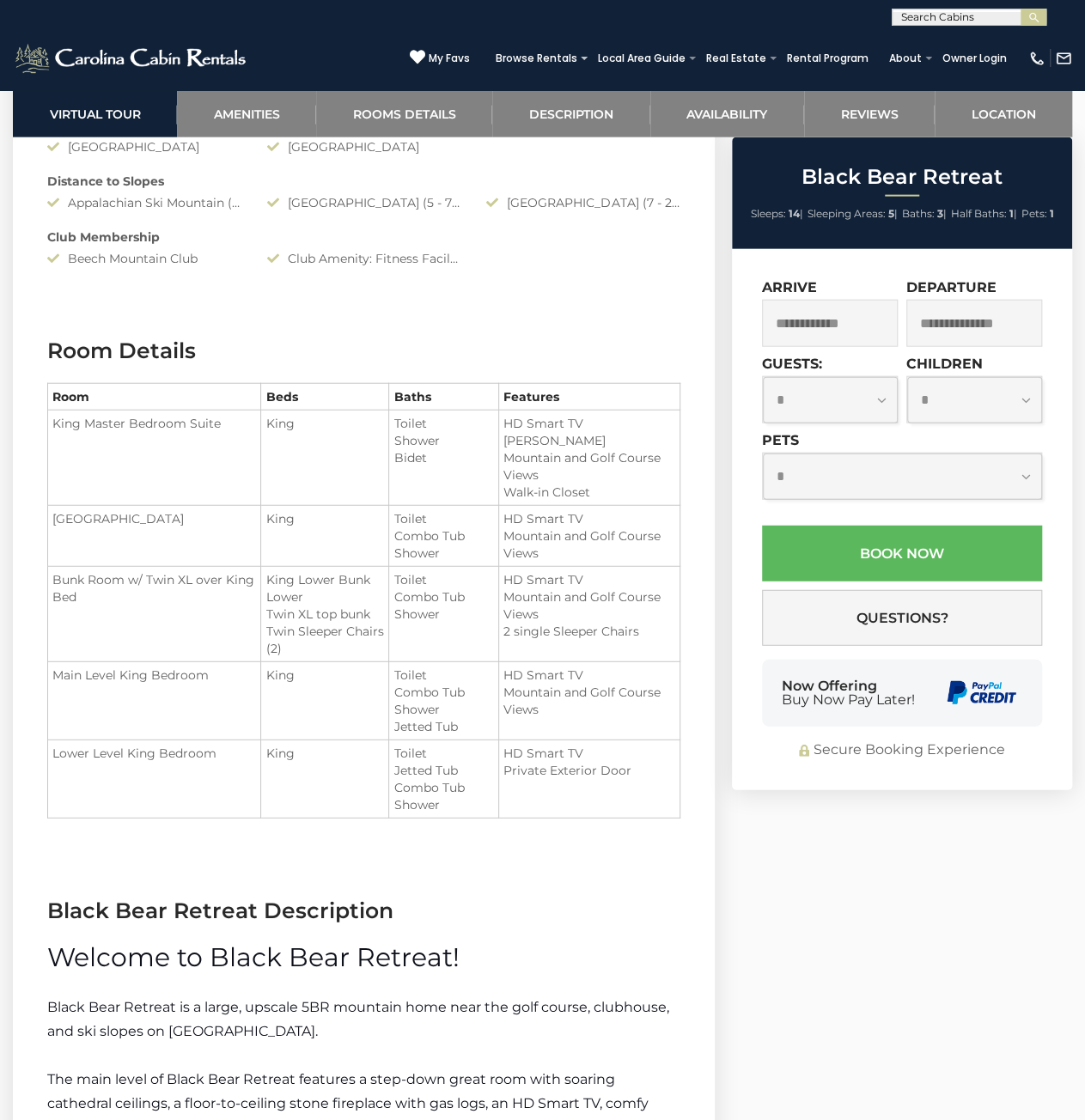
click at [128, 952] on span "Welcome to Black Bear Retreat!" at bounding box center [254, 957] width 413 height 32
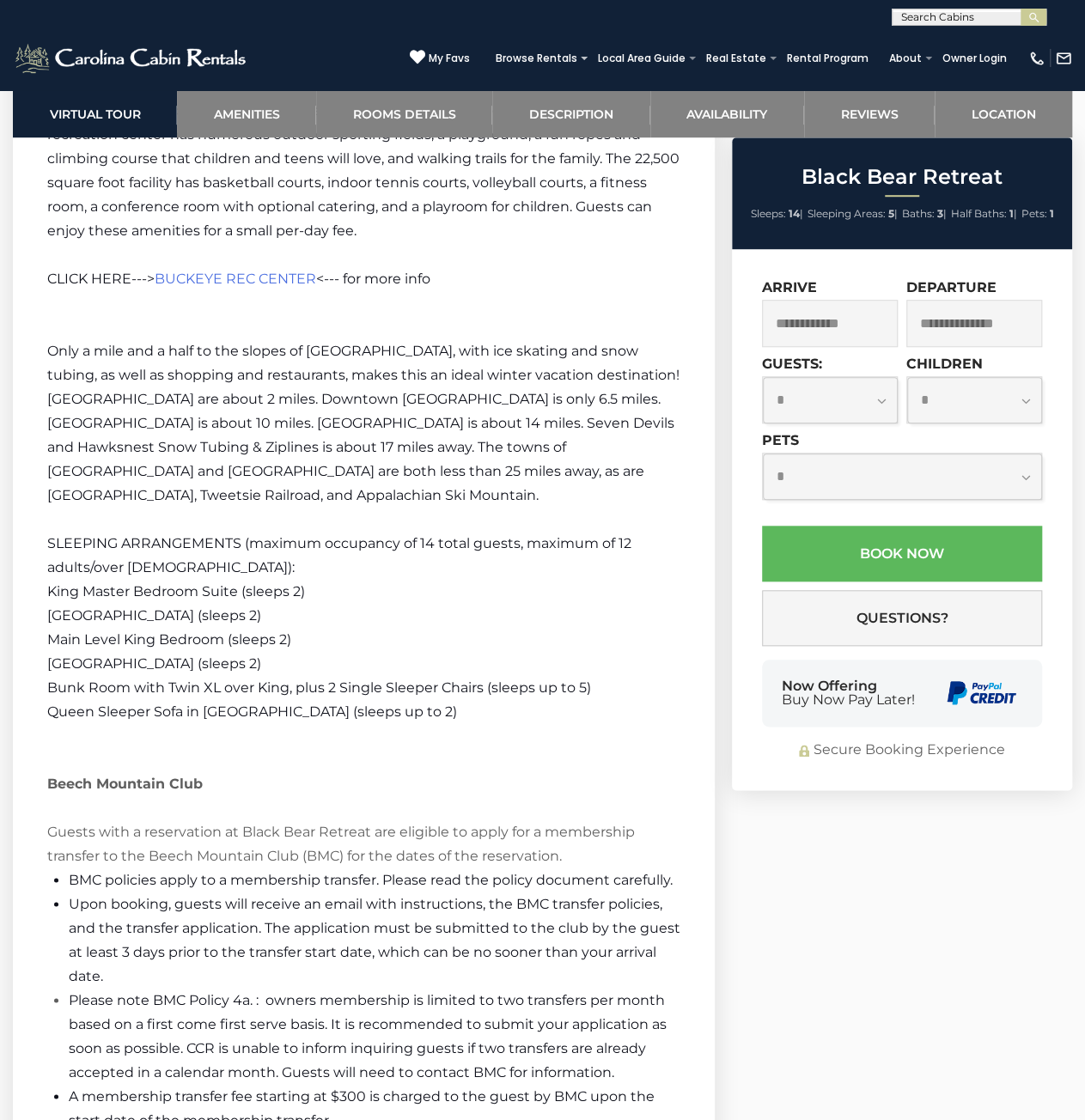
scroll to position [4036, 0]
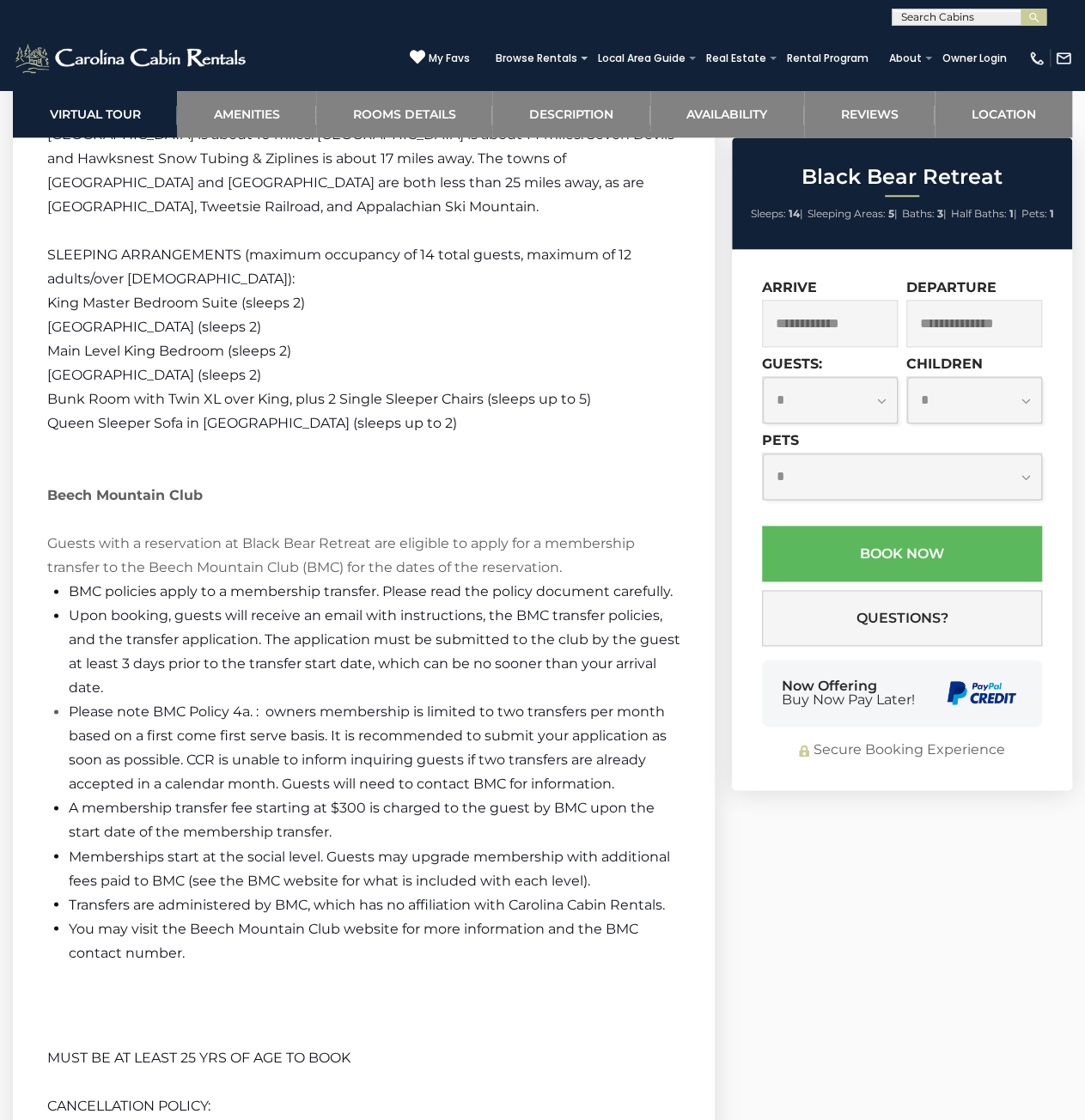
click at [309, 707] on font "Please note BMC Policy 4a. : owners membership is limited to two transfers per …" at bounding box center [367, 747] width 598 height 88
click at [465, 643] on span "Upon booking, guests will receive an email with instructions, the BMC transfer …" at bounding box center [374, 651] width 612 height 88
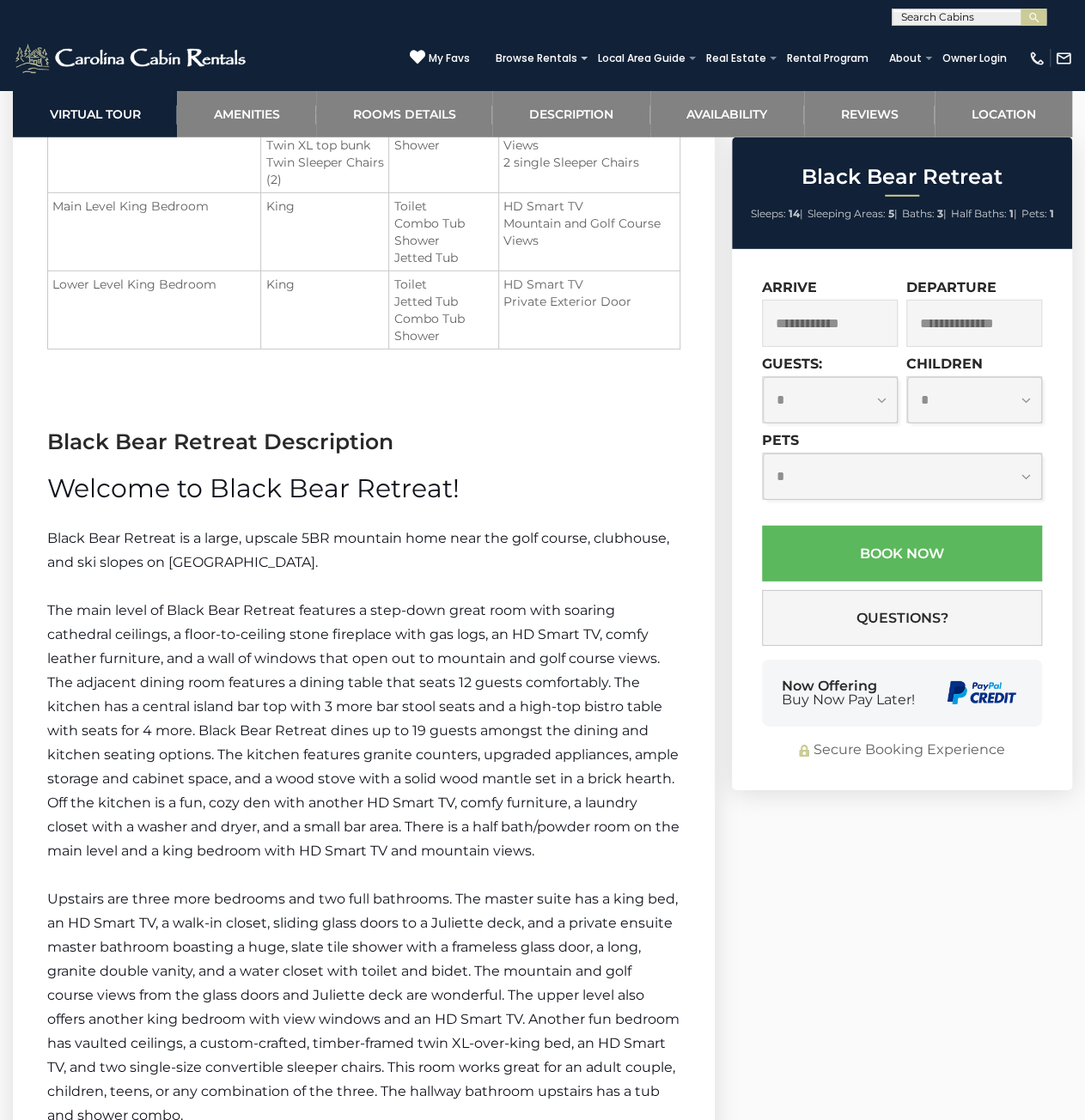
scroll to position [3536, 0]
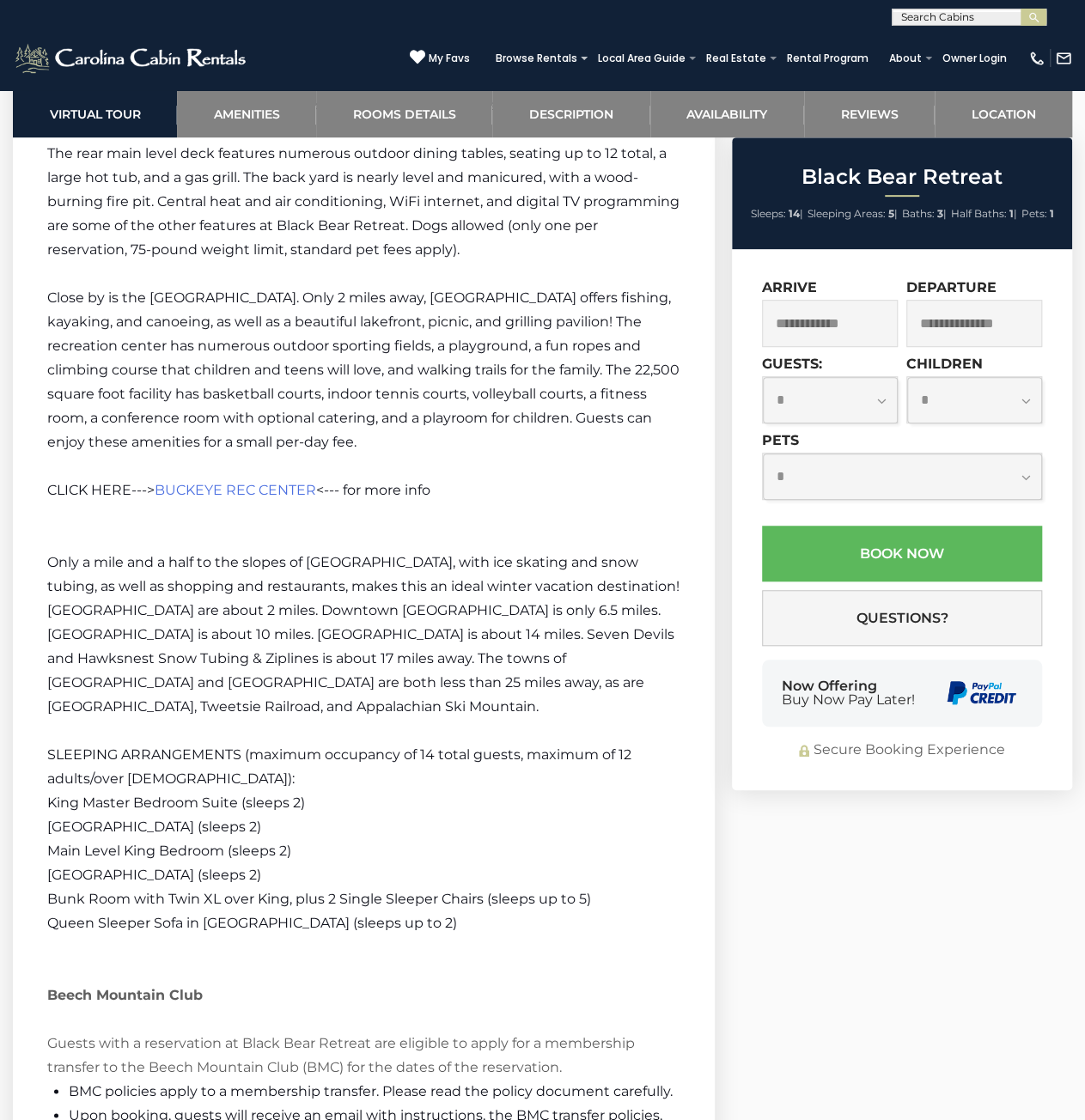
click at [483, 620] on p "Only a mile and a half to the slopes of [GEOGRAPHIC_DATA], with ice skating and…" at bounding box center [364, 635] width 633 height 169
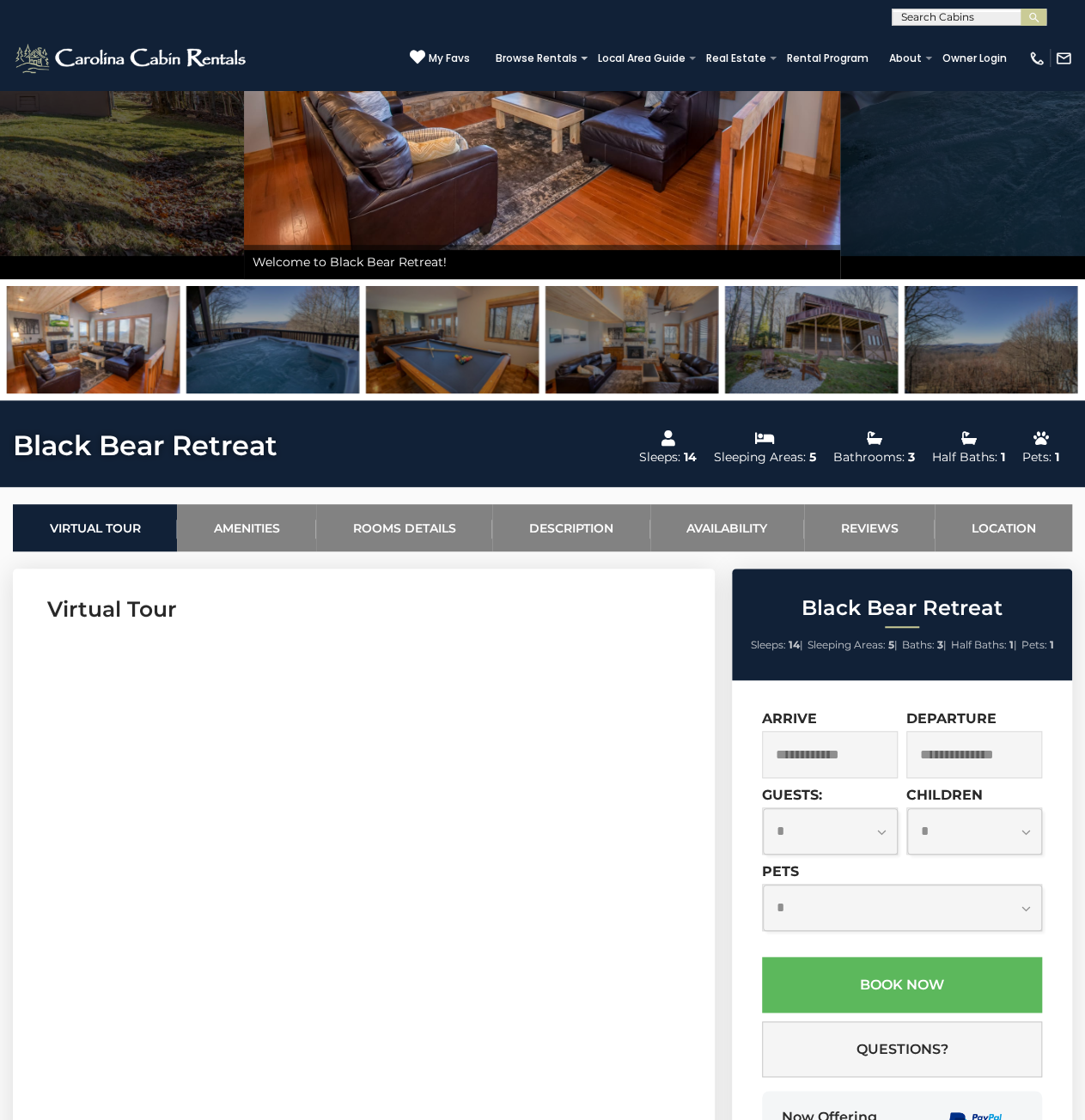
scroll to position [235, 0]
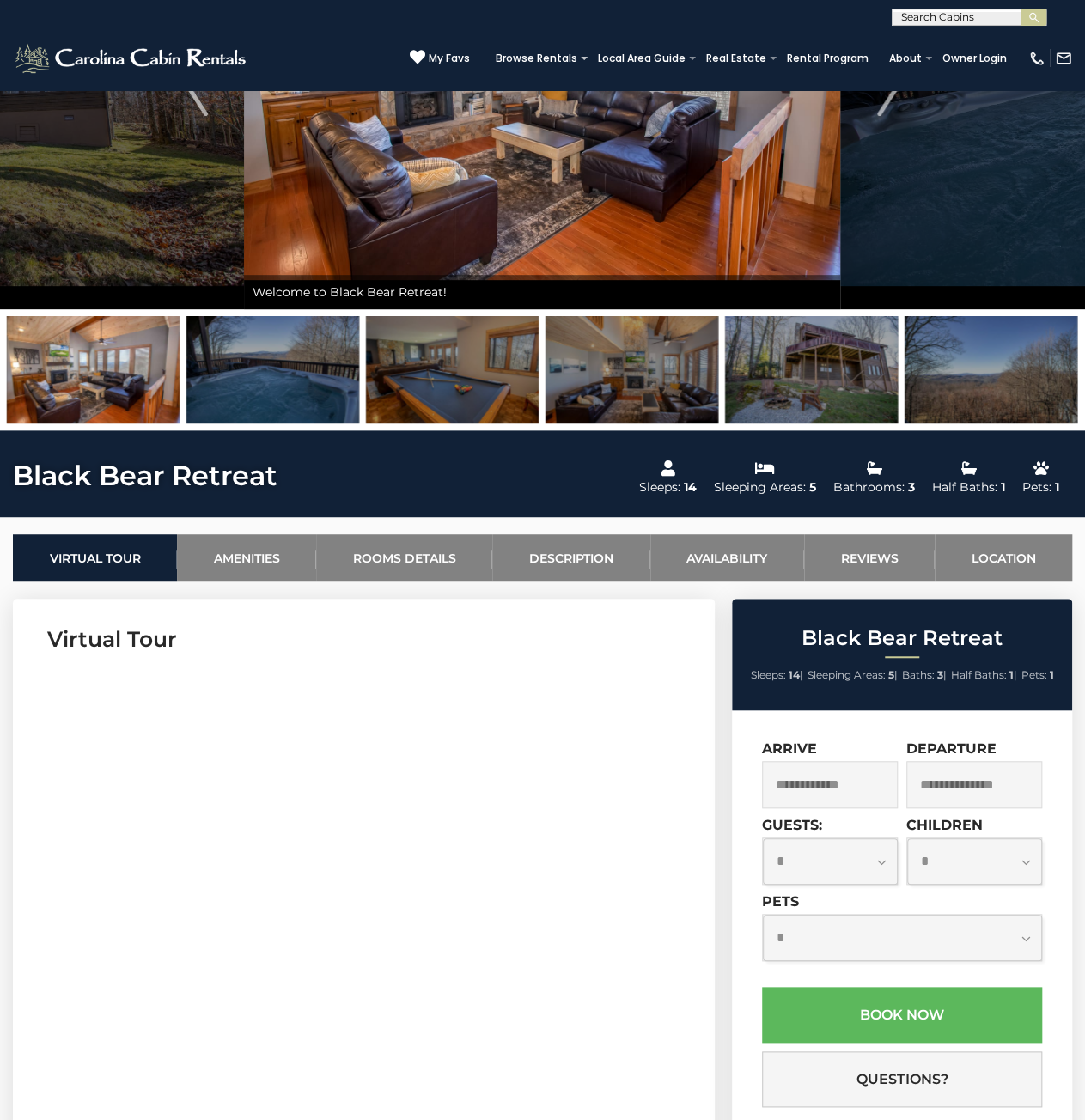
click at [805, 377] on img at bounding box center [812, 369] width 173 height 107
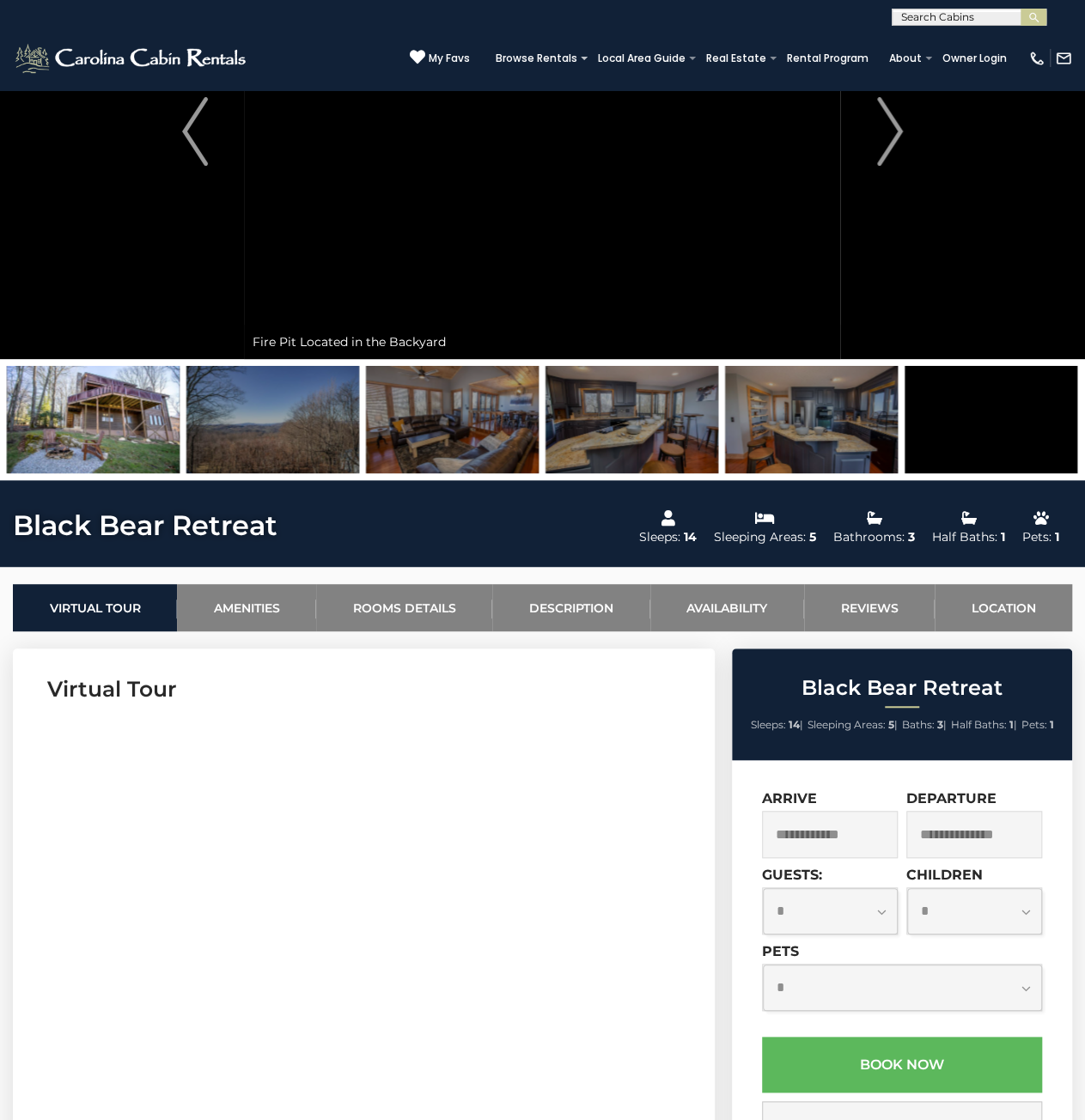
scroll to position [150, 0]
